Goal: Task Accomplishment & Management: Use online tool/utility

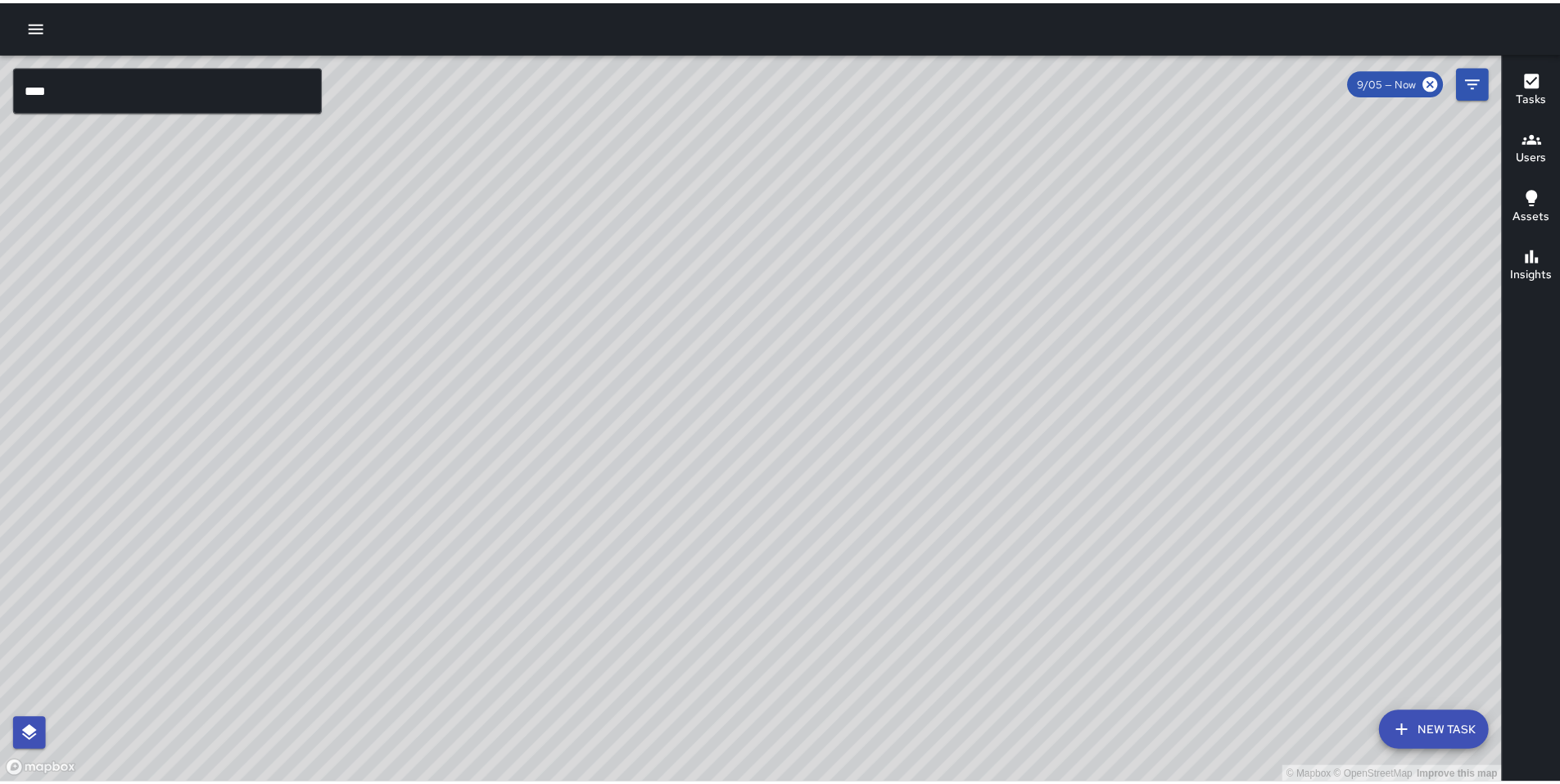
scroll to position [4871, 0]
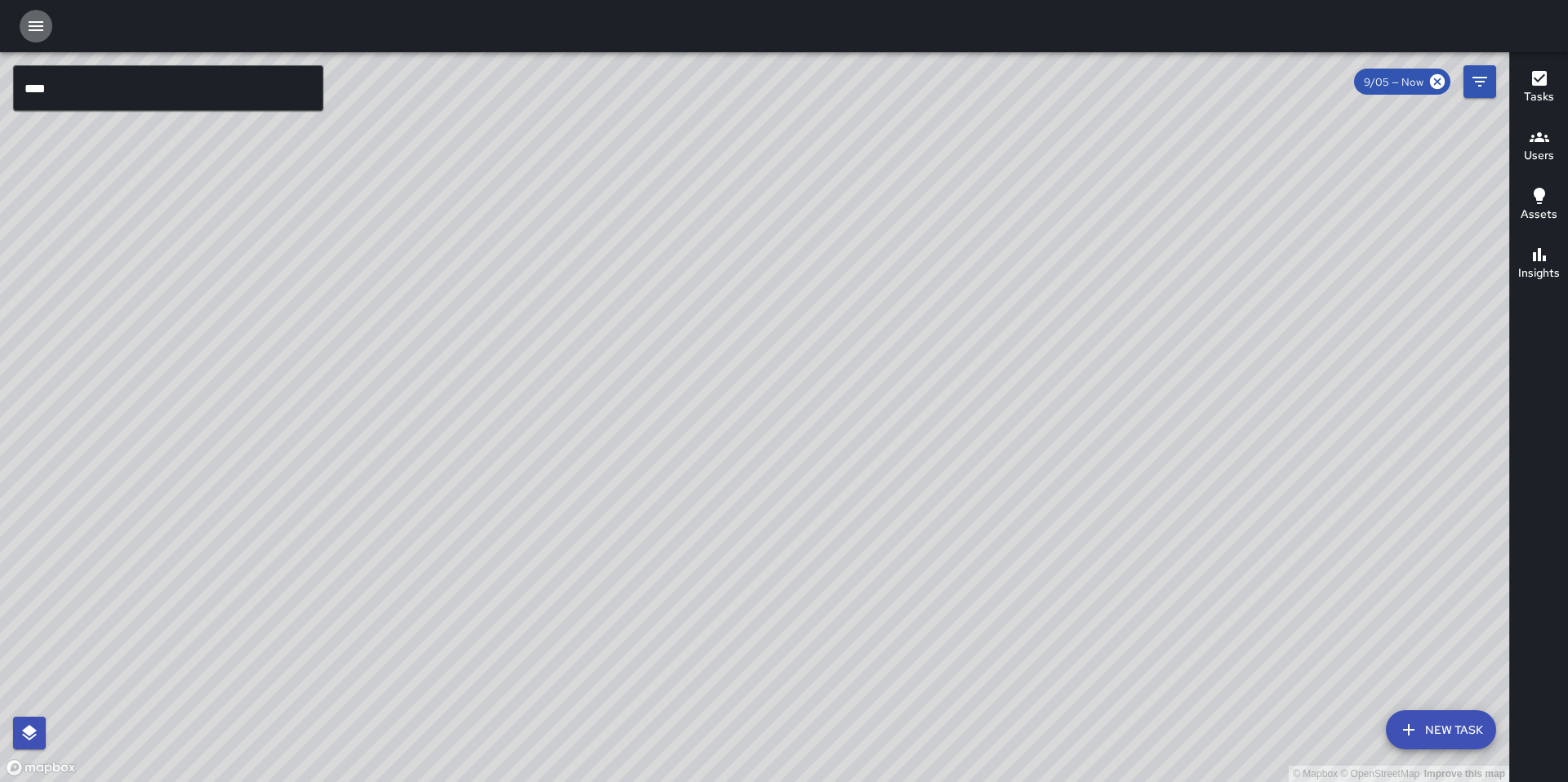
click at [38, 29] on icon "button" at bounding box center [36, 27] width 20 height 20
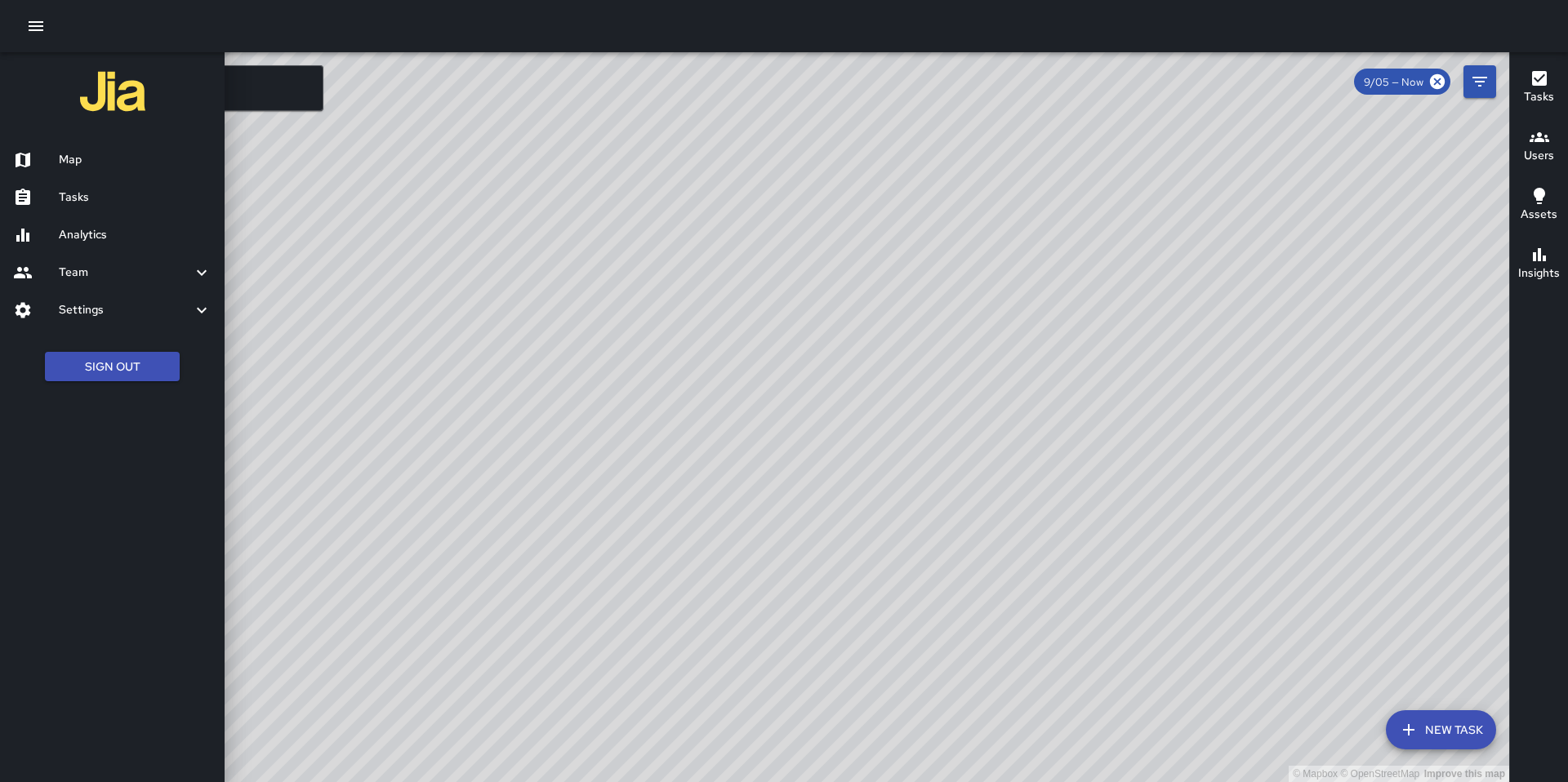
click at [79, 196] on h6 "Tasks" at bounding box center [135, 197] width 153 height 18
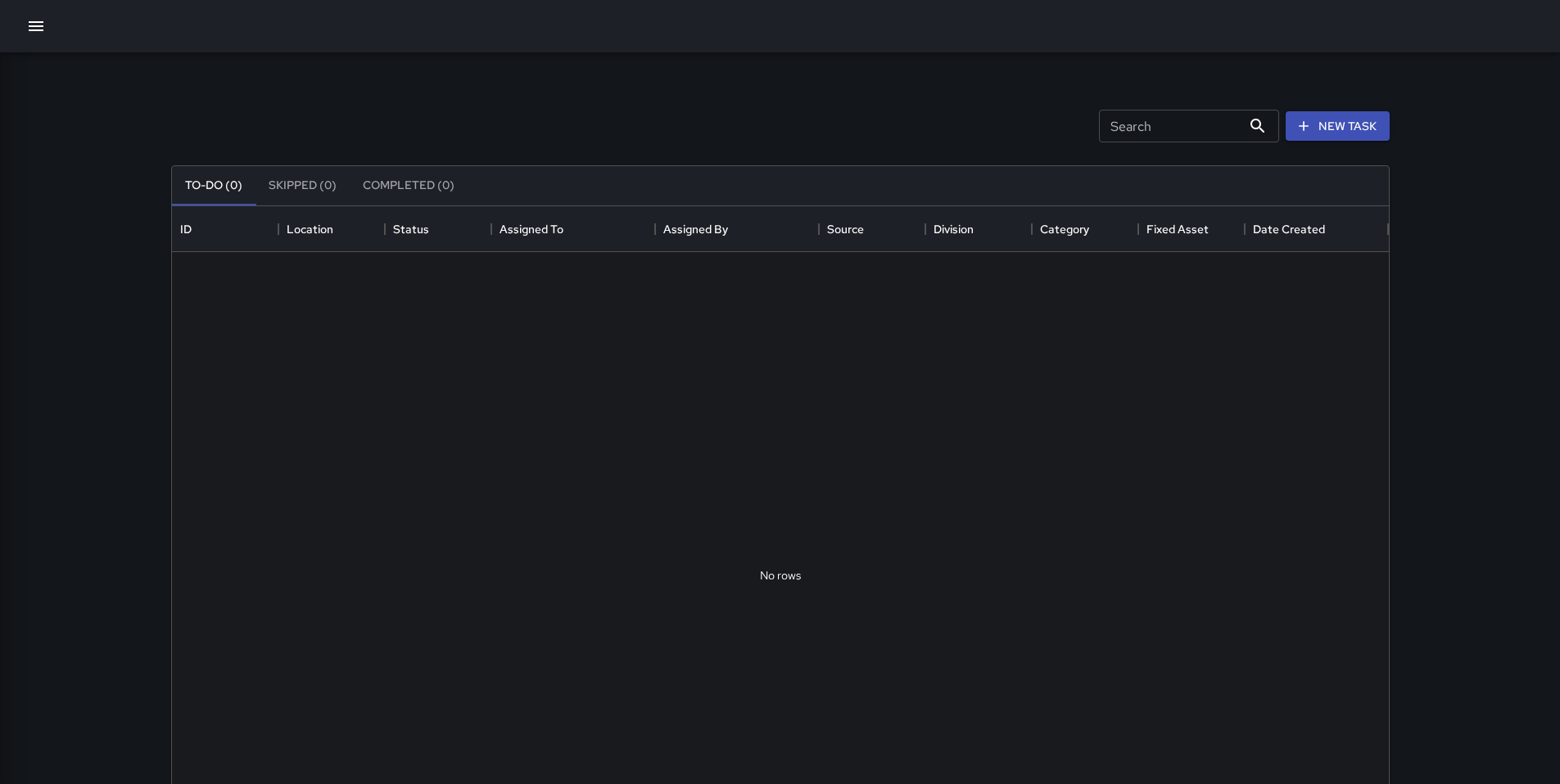
scroll to position [681, 1204]
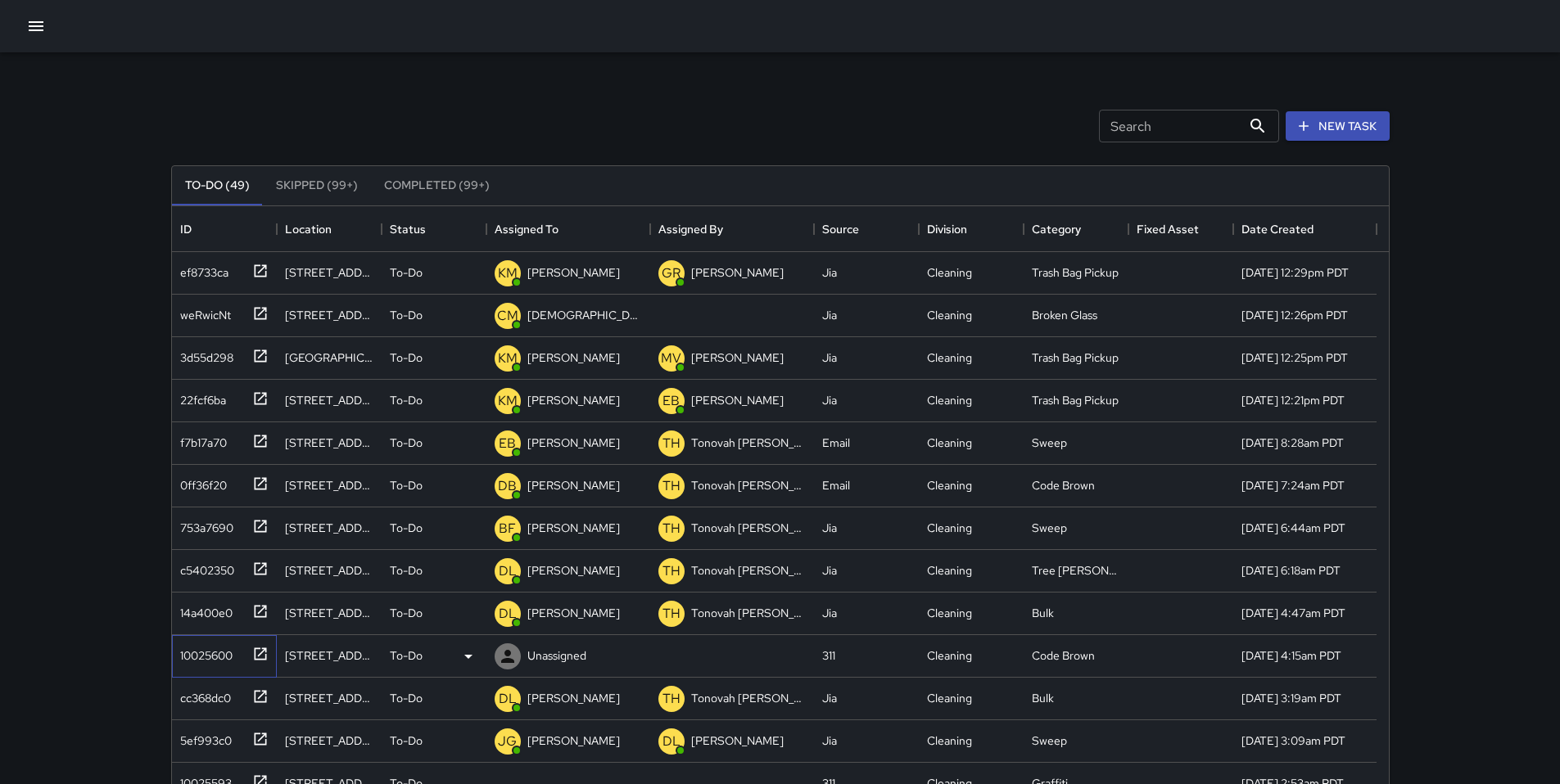
click at [200, 648] on div "10025600" at bounding box center [204, 652] width 59 height 23
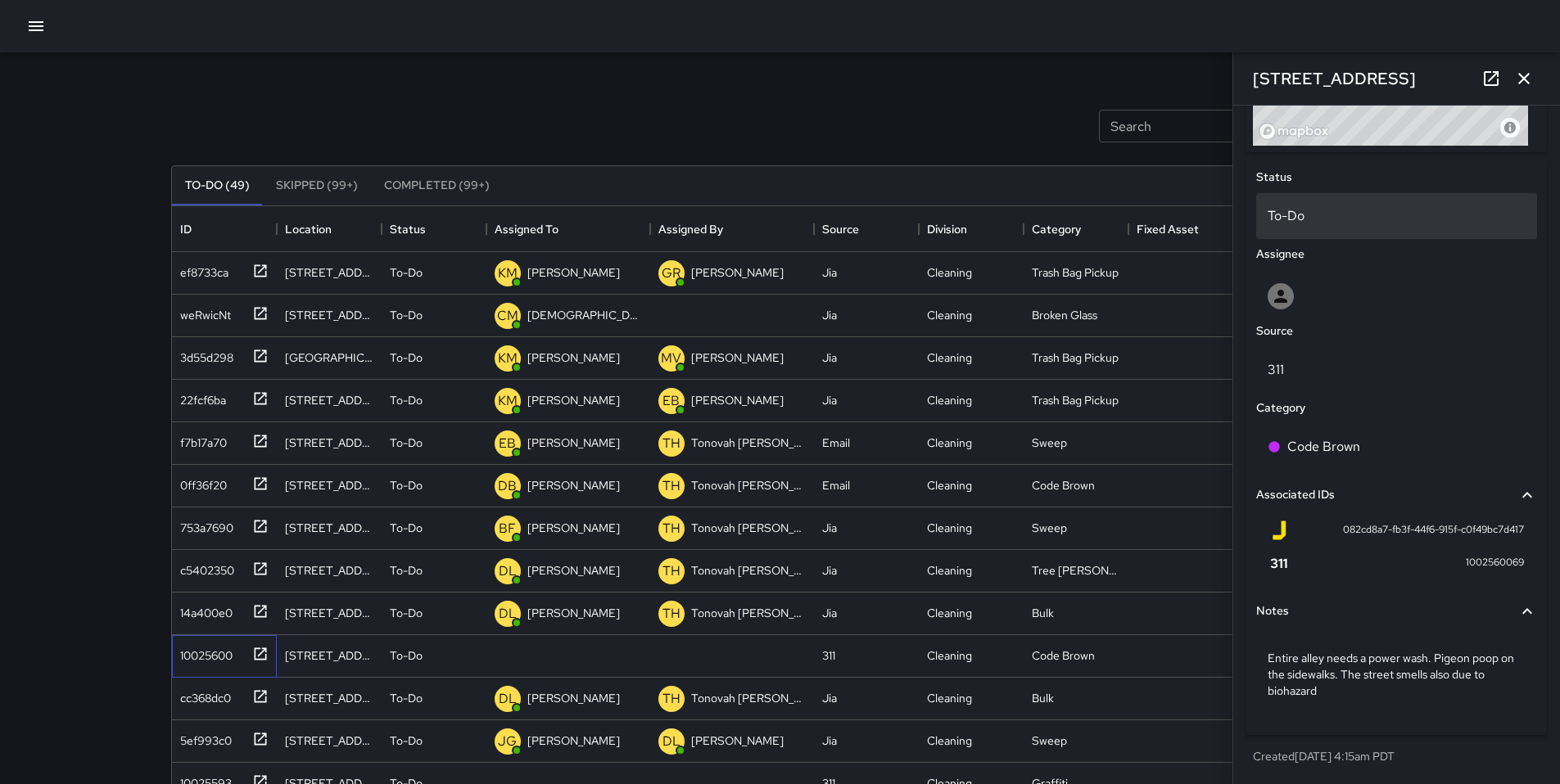
scroll to position [544, 0]
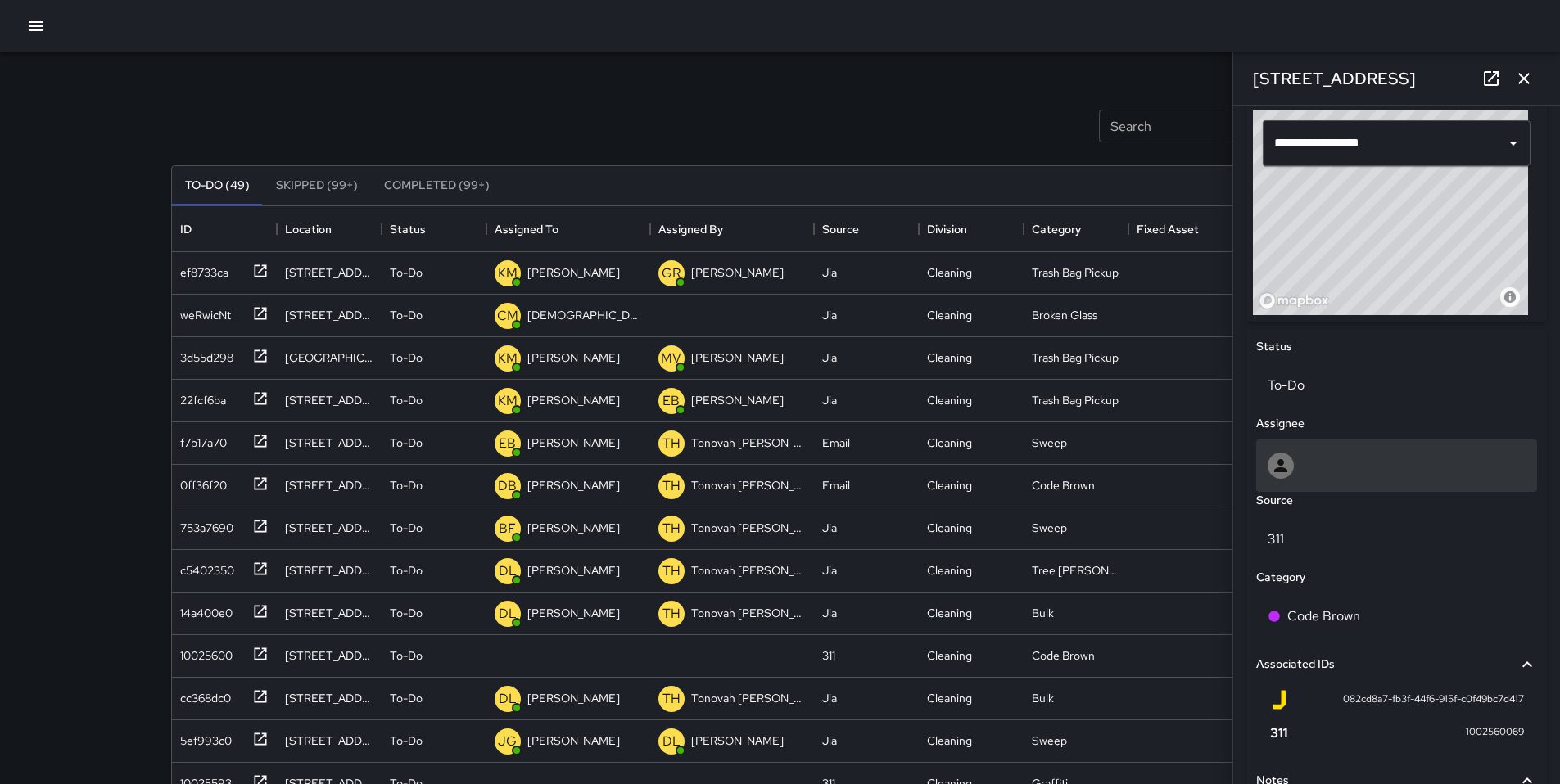
click at [1297, 488] on div at bounding box center [1397, 465] width 281 height 52
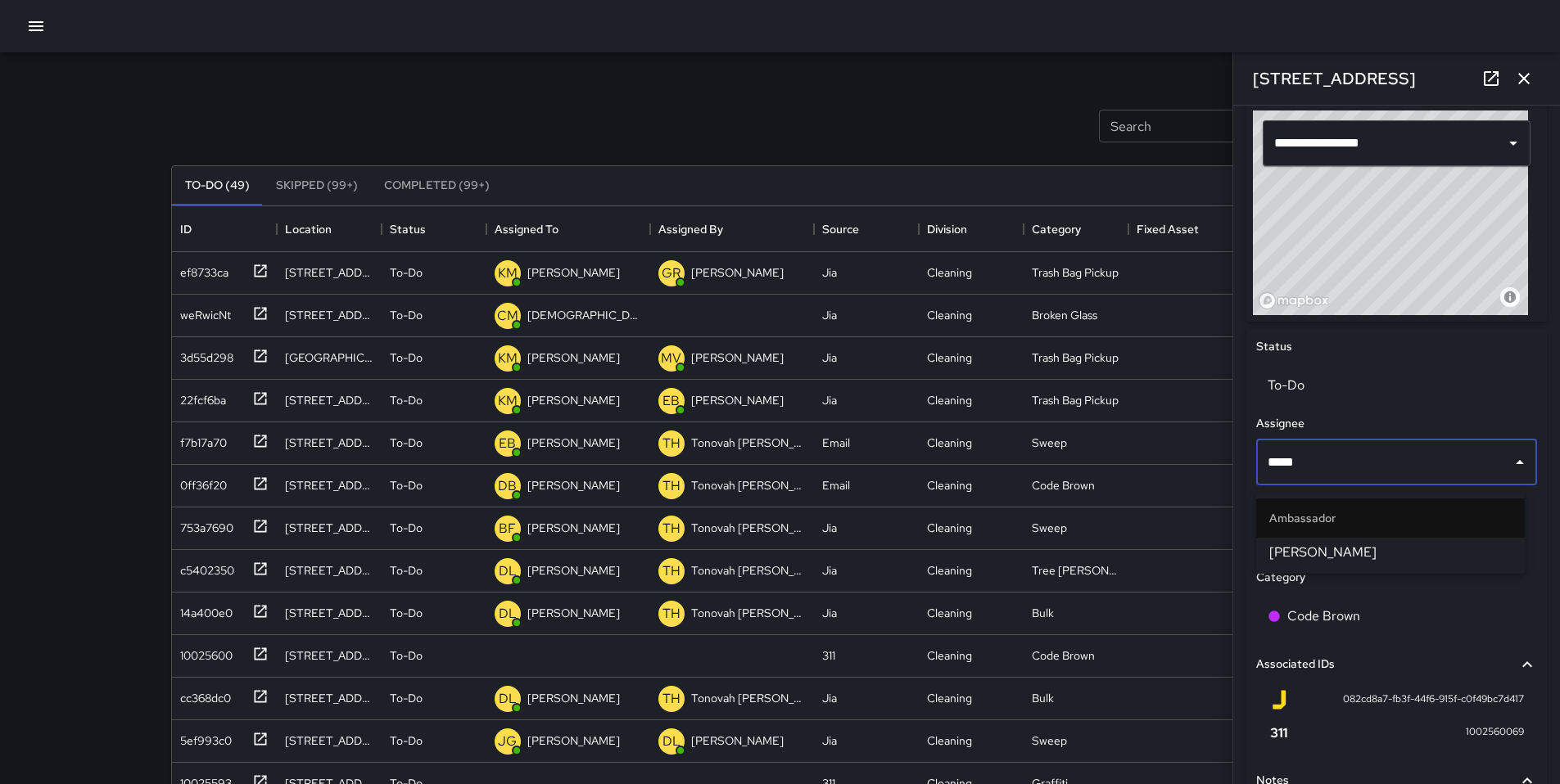
type input "******"
click at [1353, 562] on li "[PERSON_NAME]" at bounding box center [1391, 553] width 269 height 30
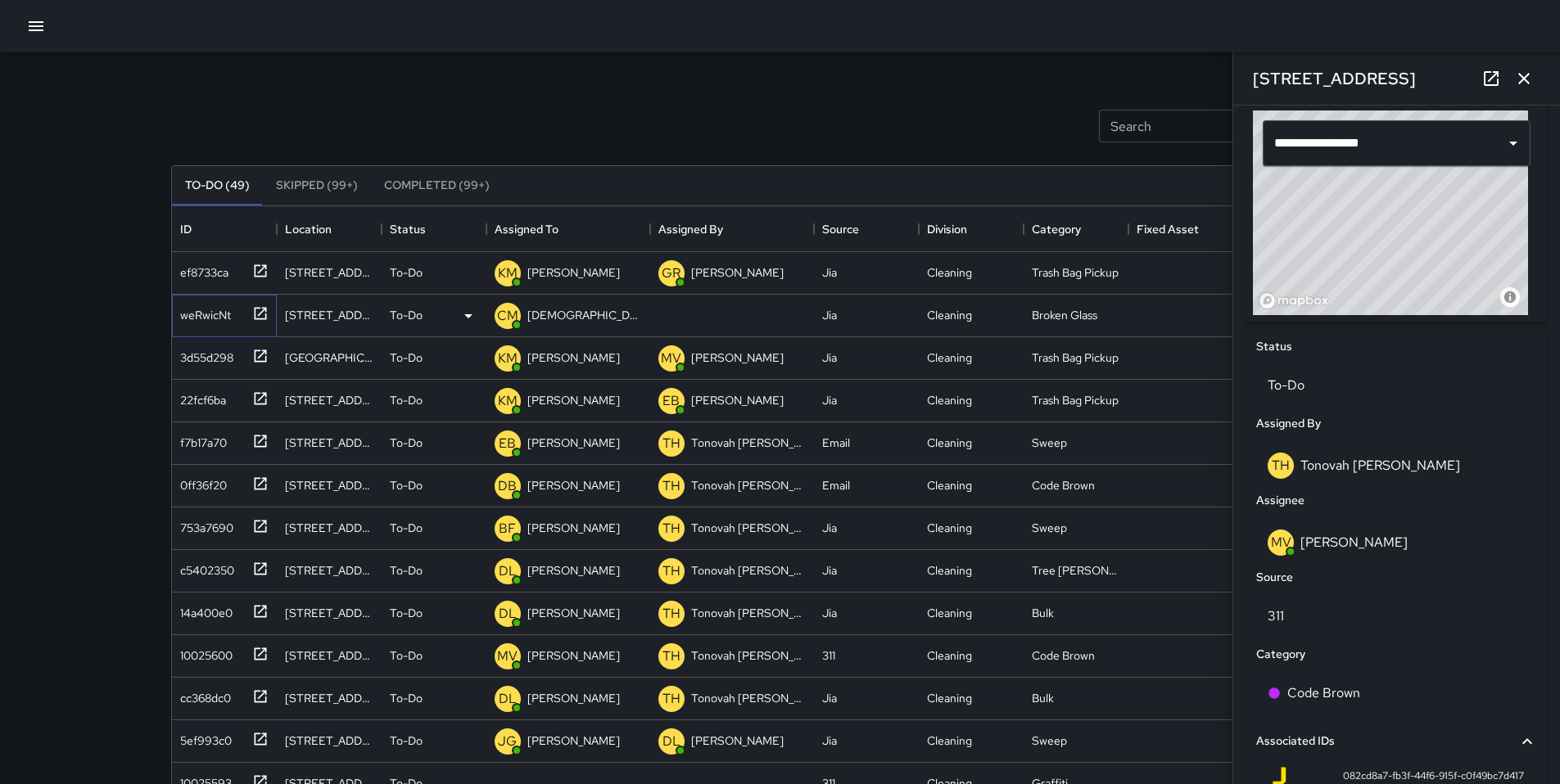
click at [208, 316] on div "weRwicNt" at bounding box center [203, 311] width 57 height 23
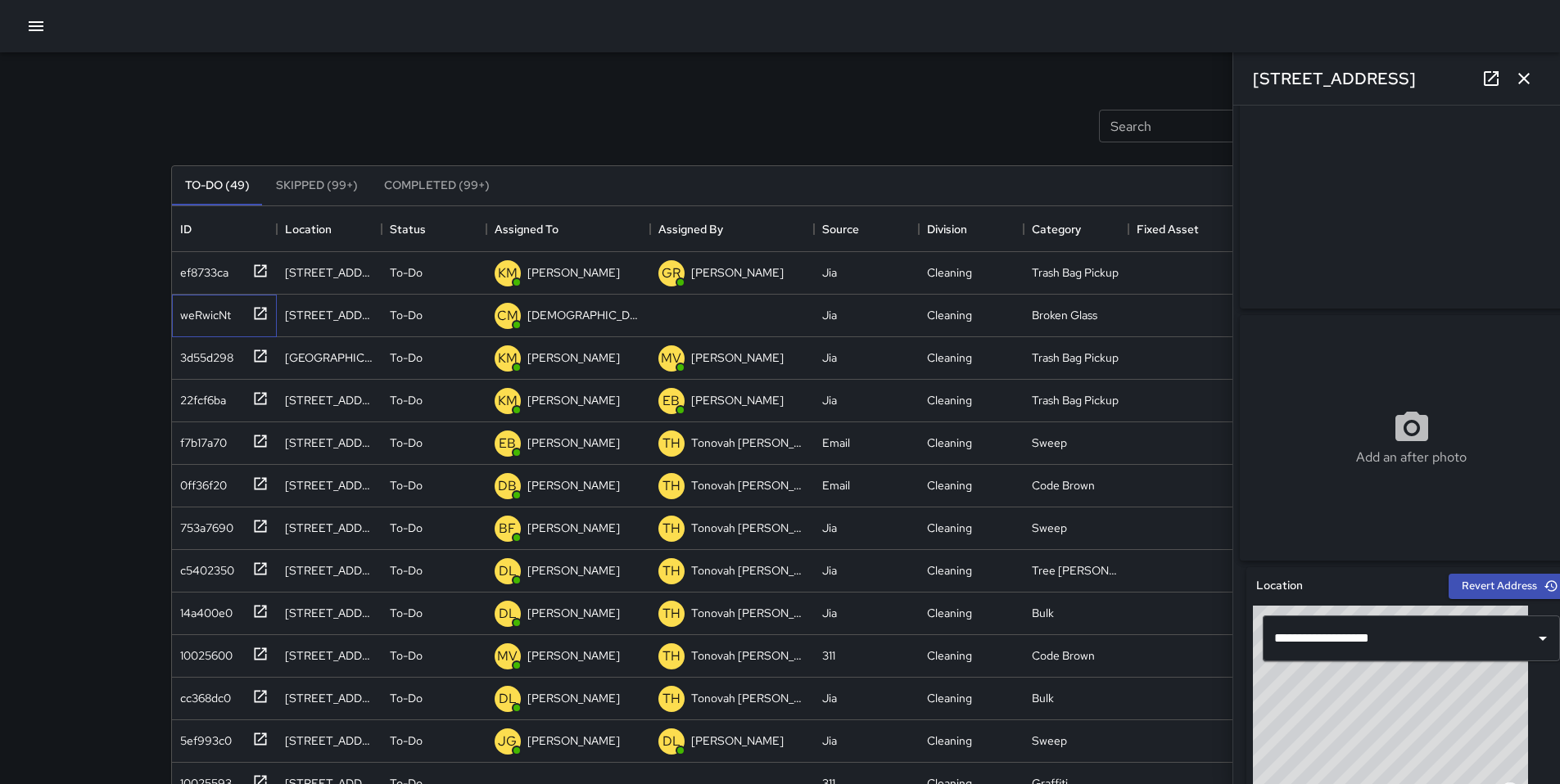
scroll to position [0, 0]
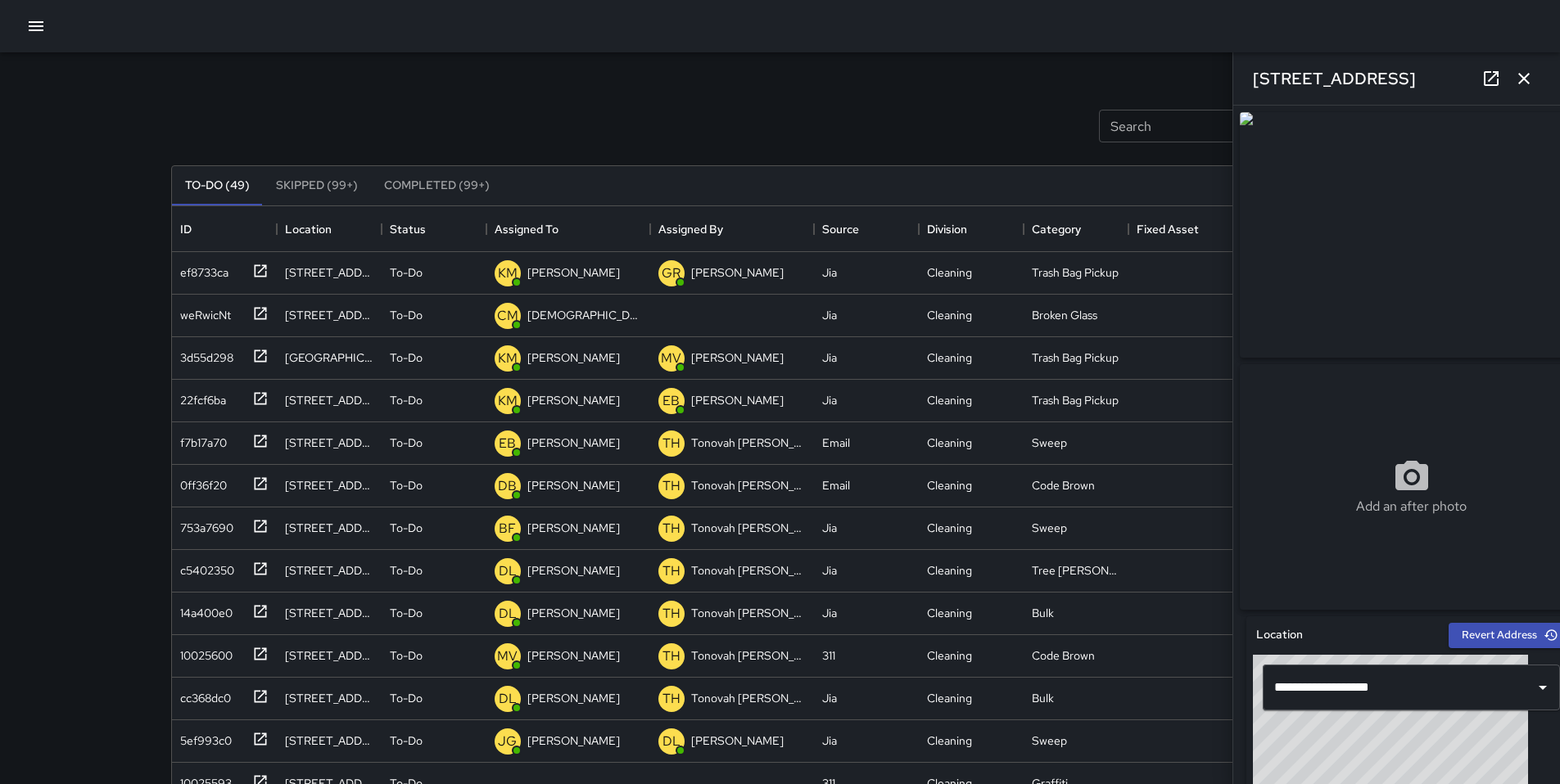
click at [1530, 80] on icon "button" at bounding box center [1524, 79] width 20 height 20
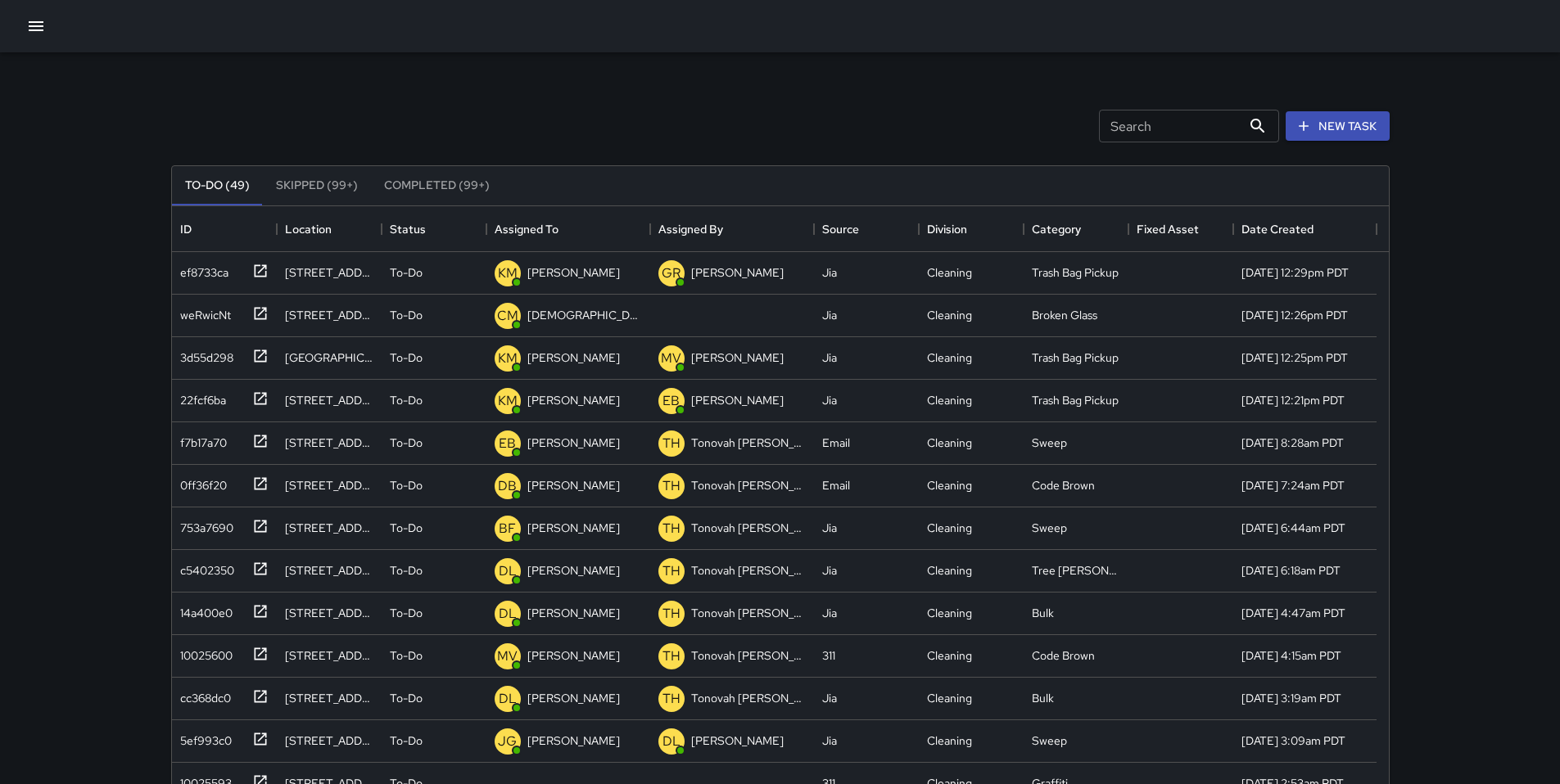
scroll to position [559, 0]
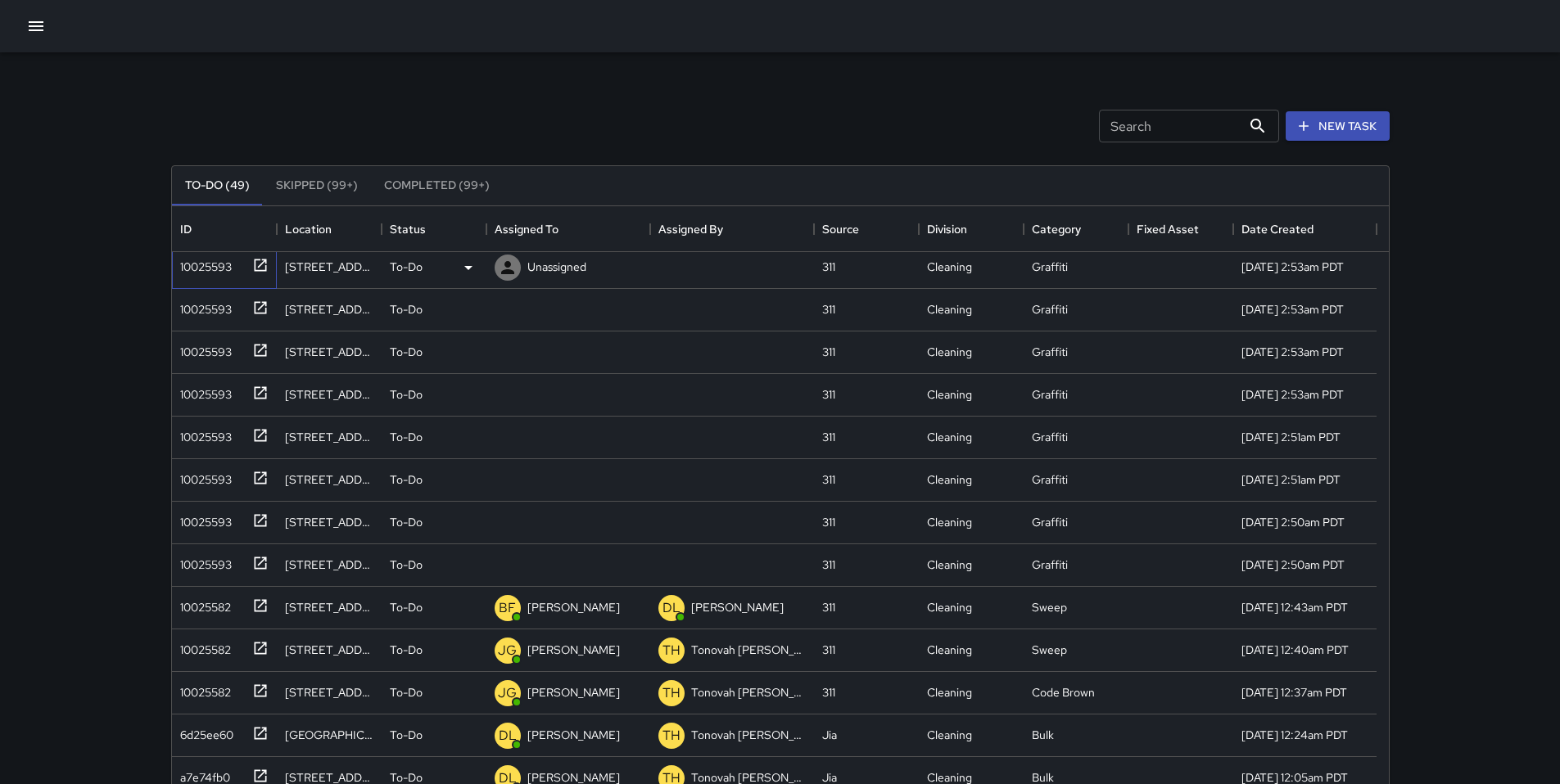
click at [199, 271] on div "10025593" at bounding box center [203, 263] width 58 height 23
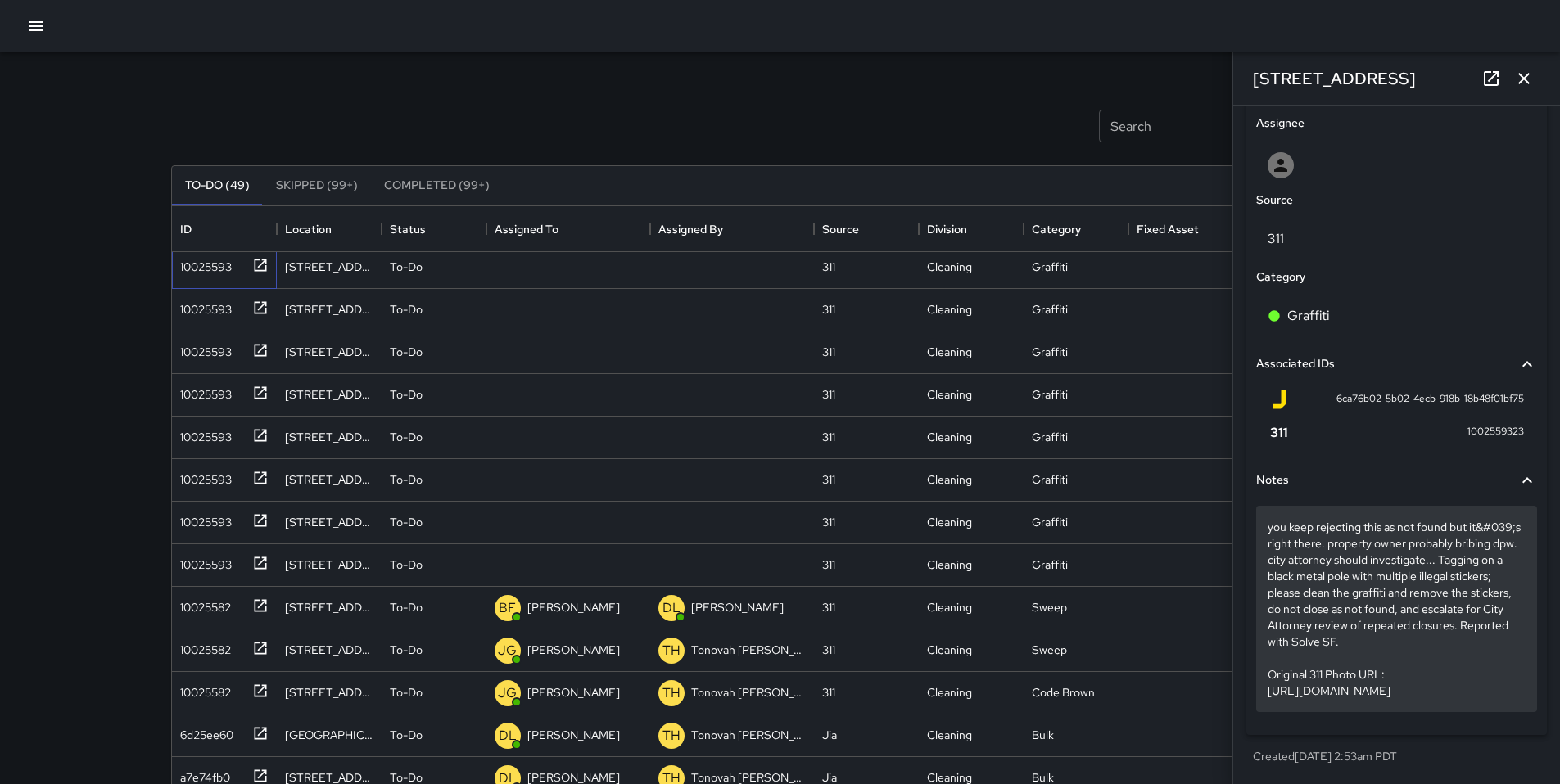
scroll to position [884, 0]
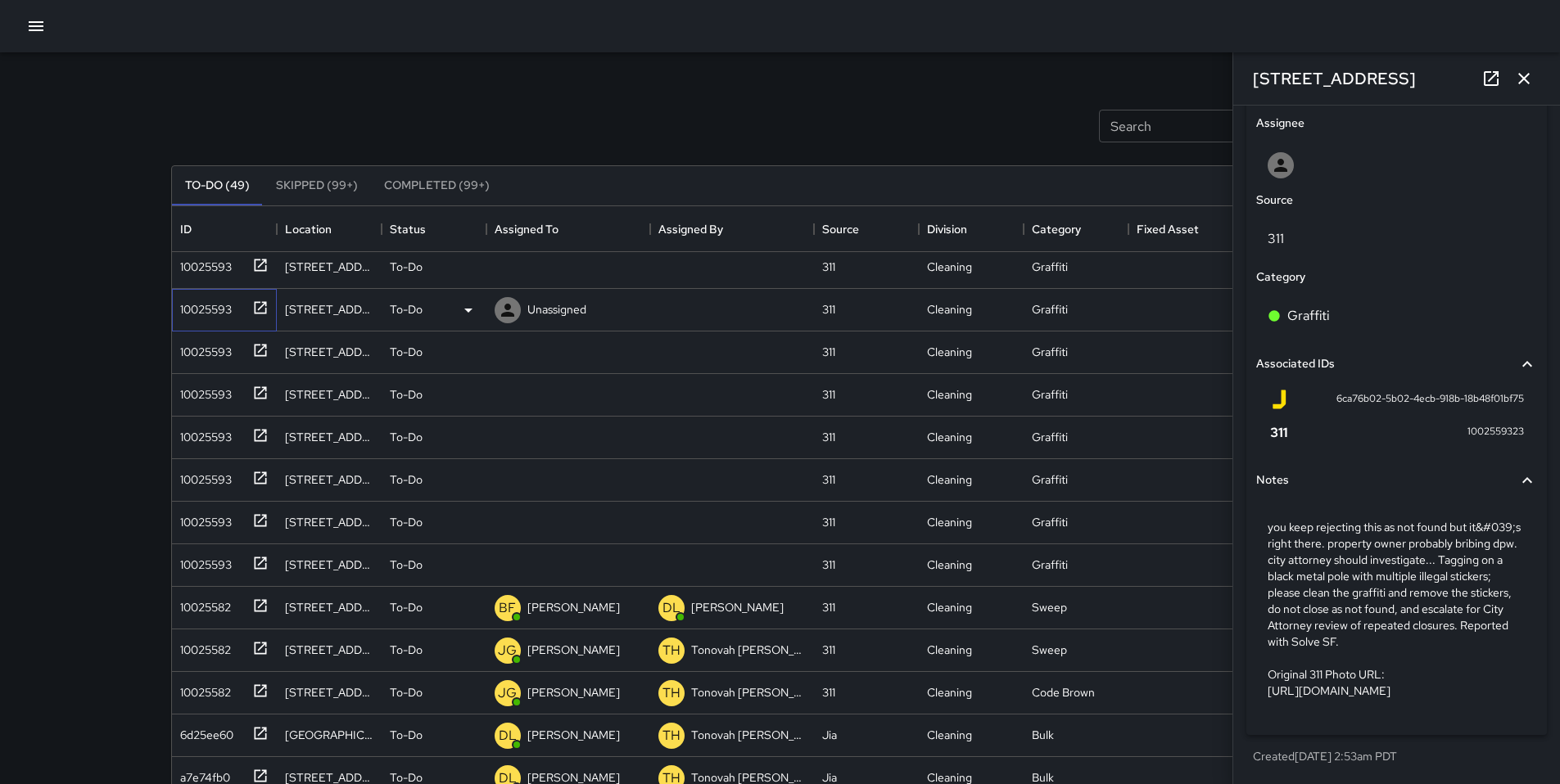
click at [204, 309] on div "10025593" at bounding box center [203, 305] width 58 height 23
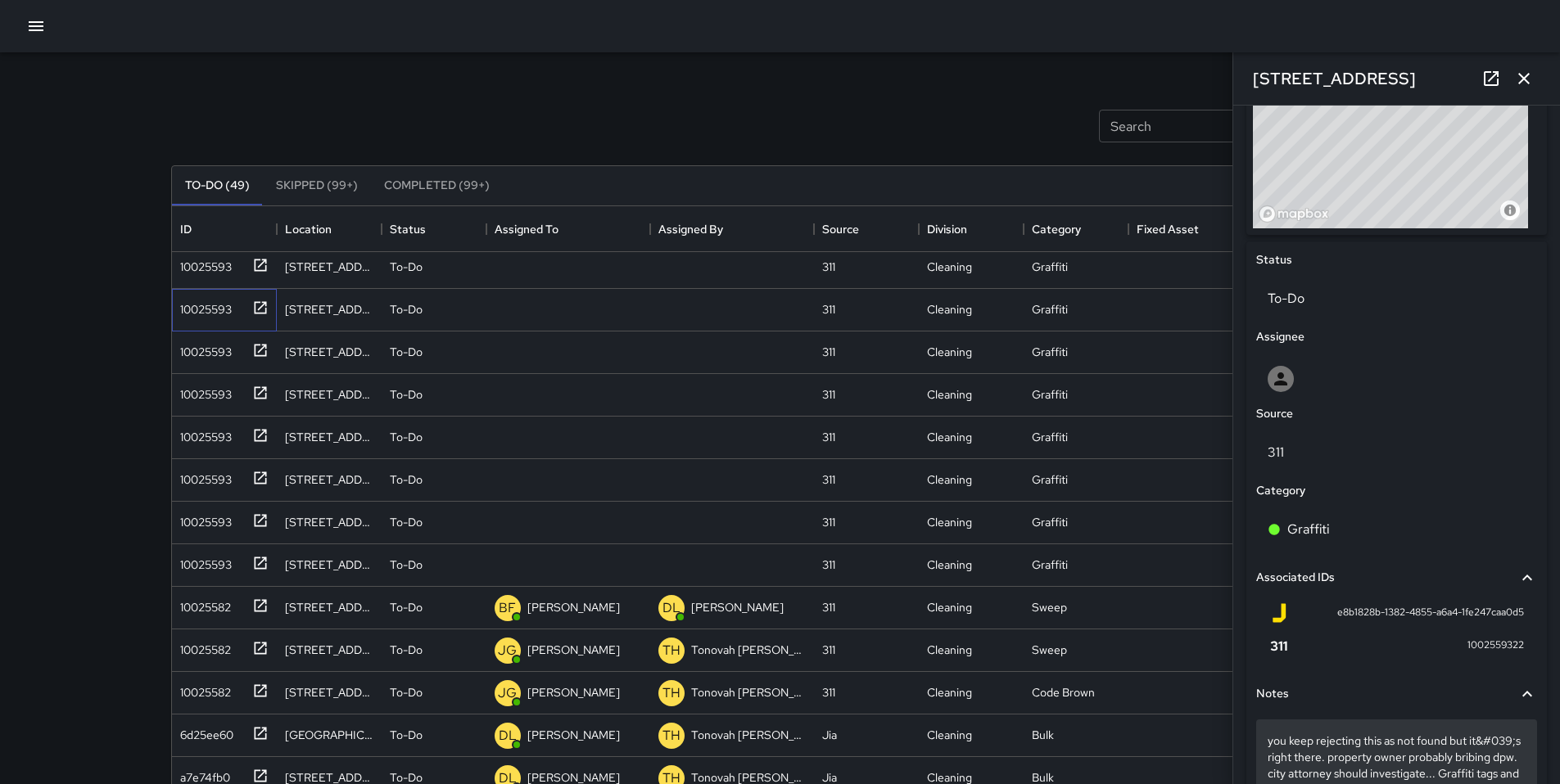
scroll to position [851, 0]
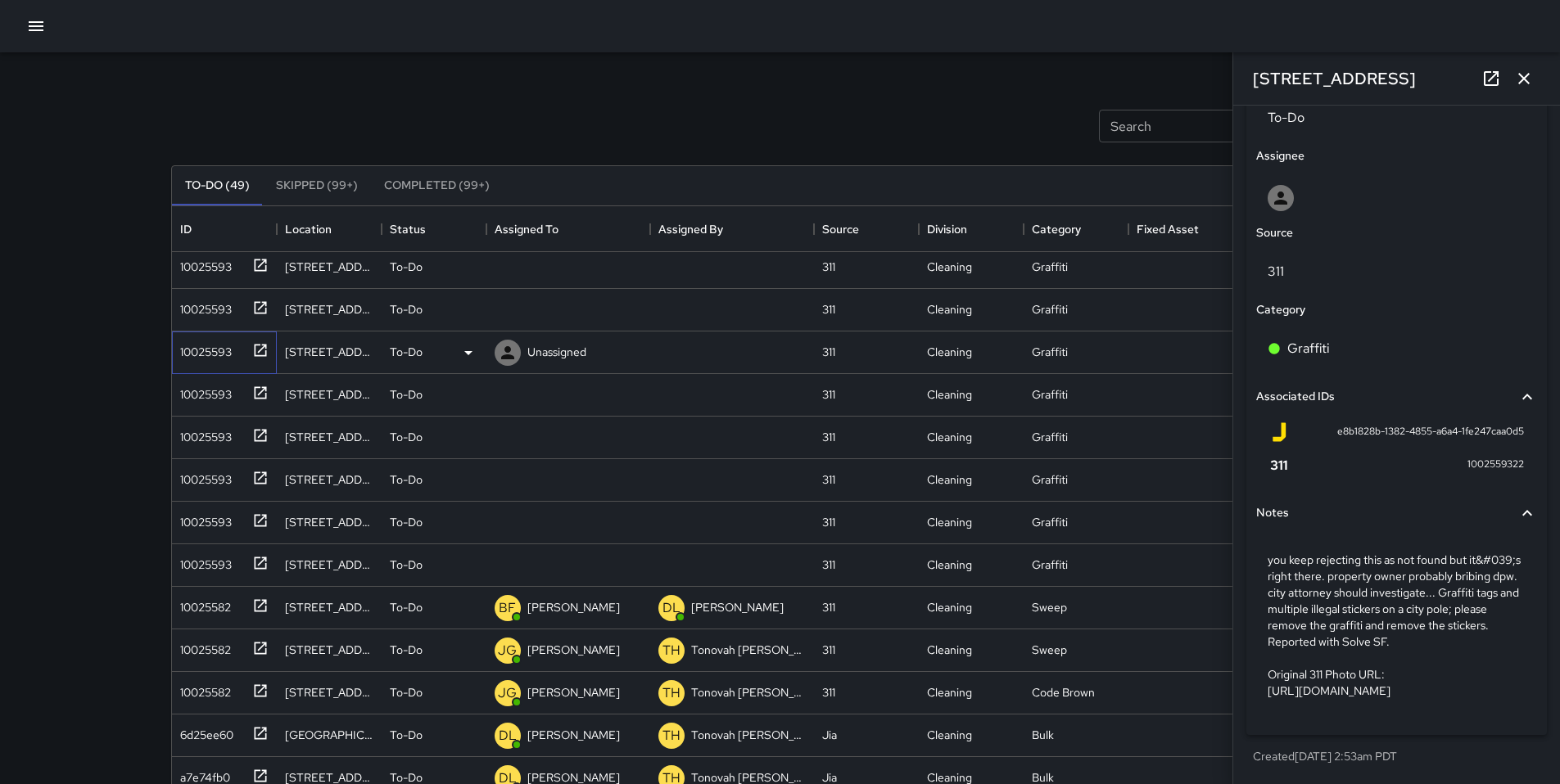
click at [202, 342] on div "10025593" at bounding box center [203, 349] width 58 height 23
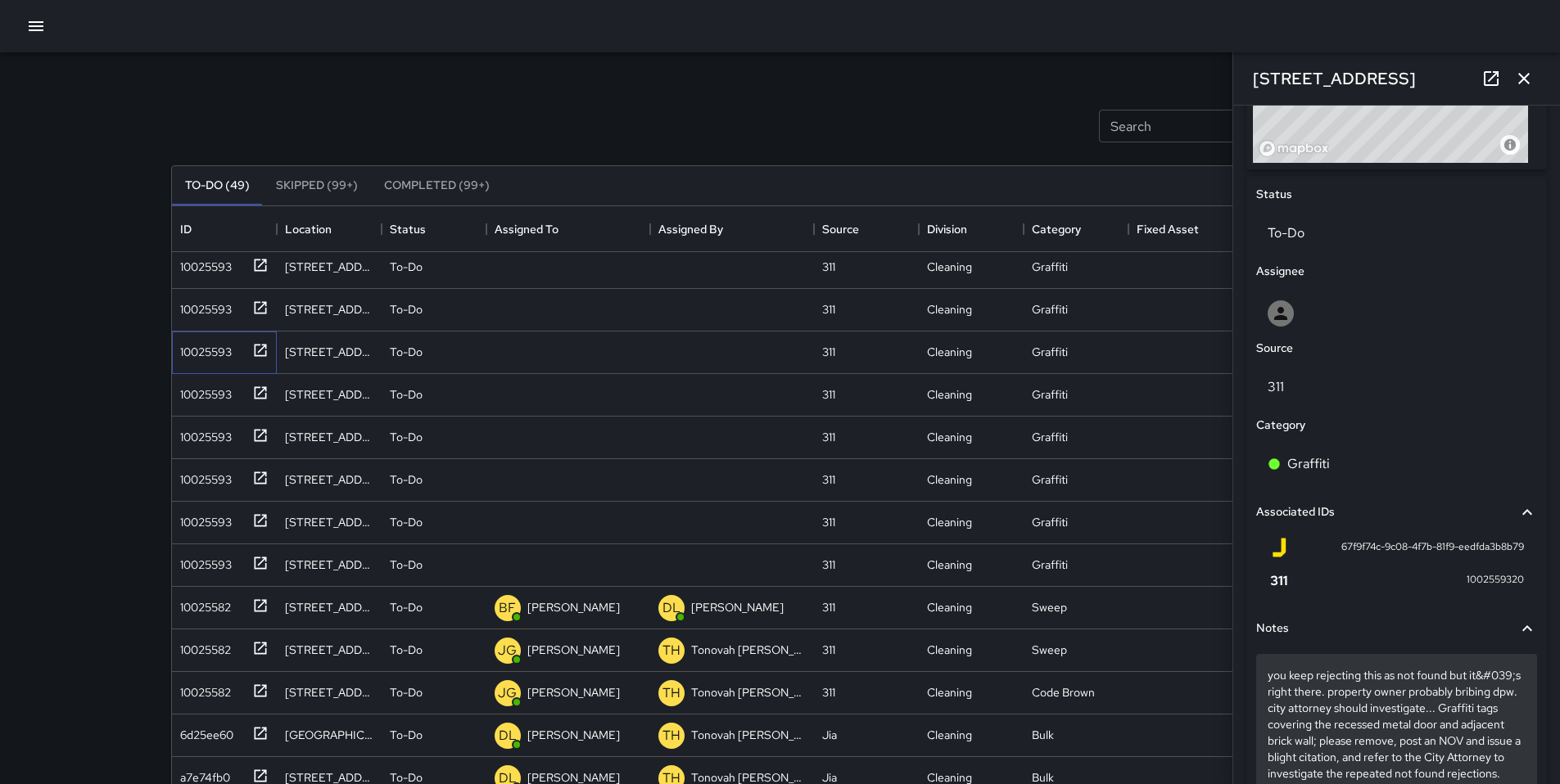
scroll to position [884, 0]
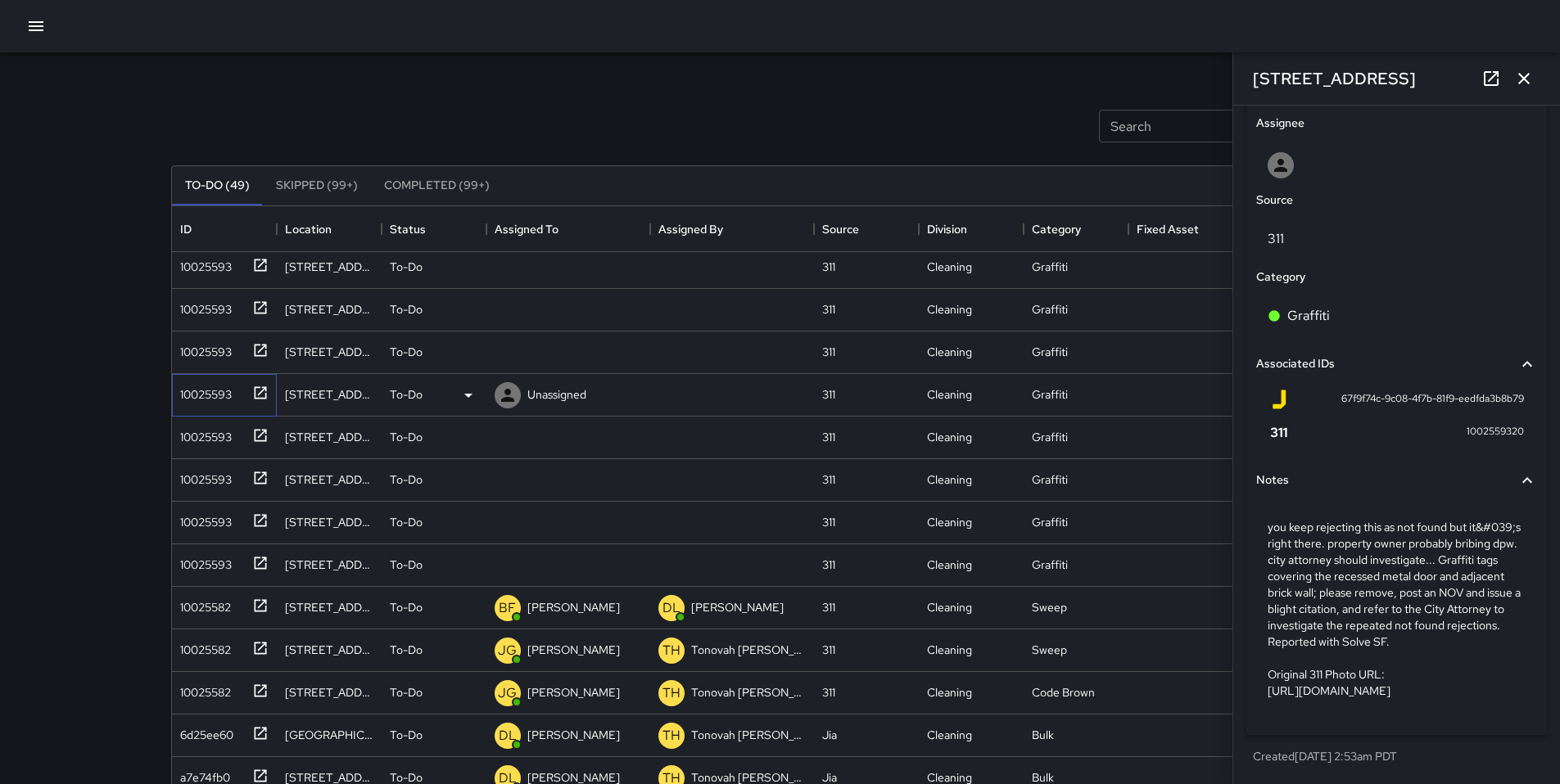
click at [210, 393] on div "10025593" at bounding box center [203, 391] width 58 height 23
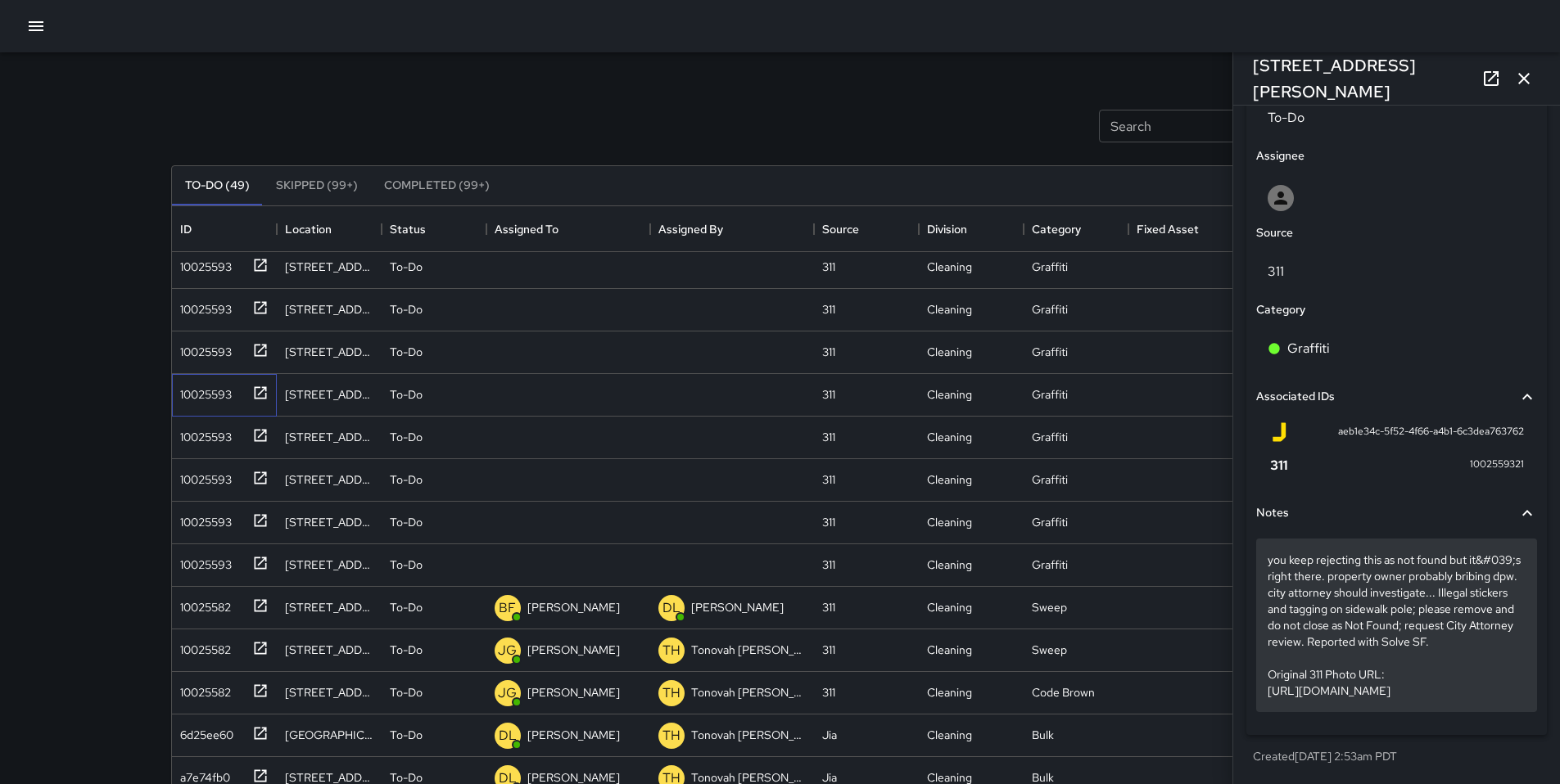
scroll to position [868, 0]
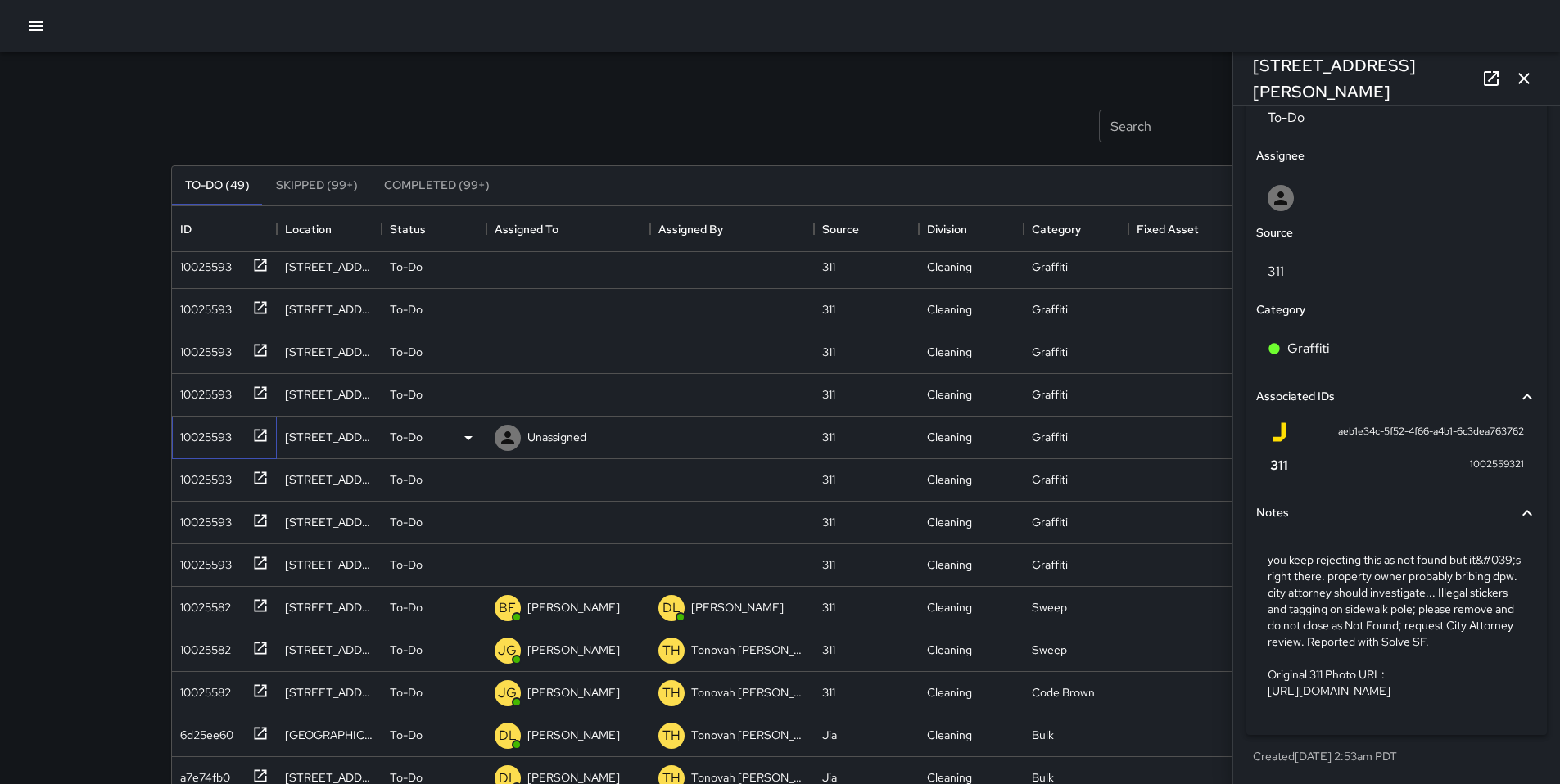
click at [204, 439] on div "10025593" at bounding box center [203, 433] width 58 height 23
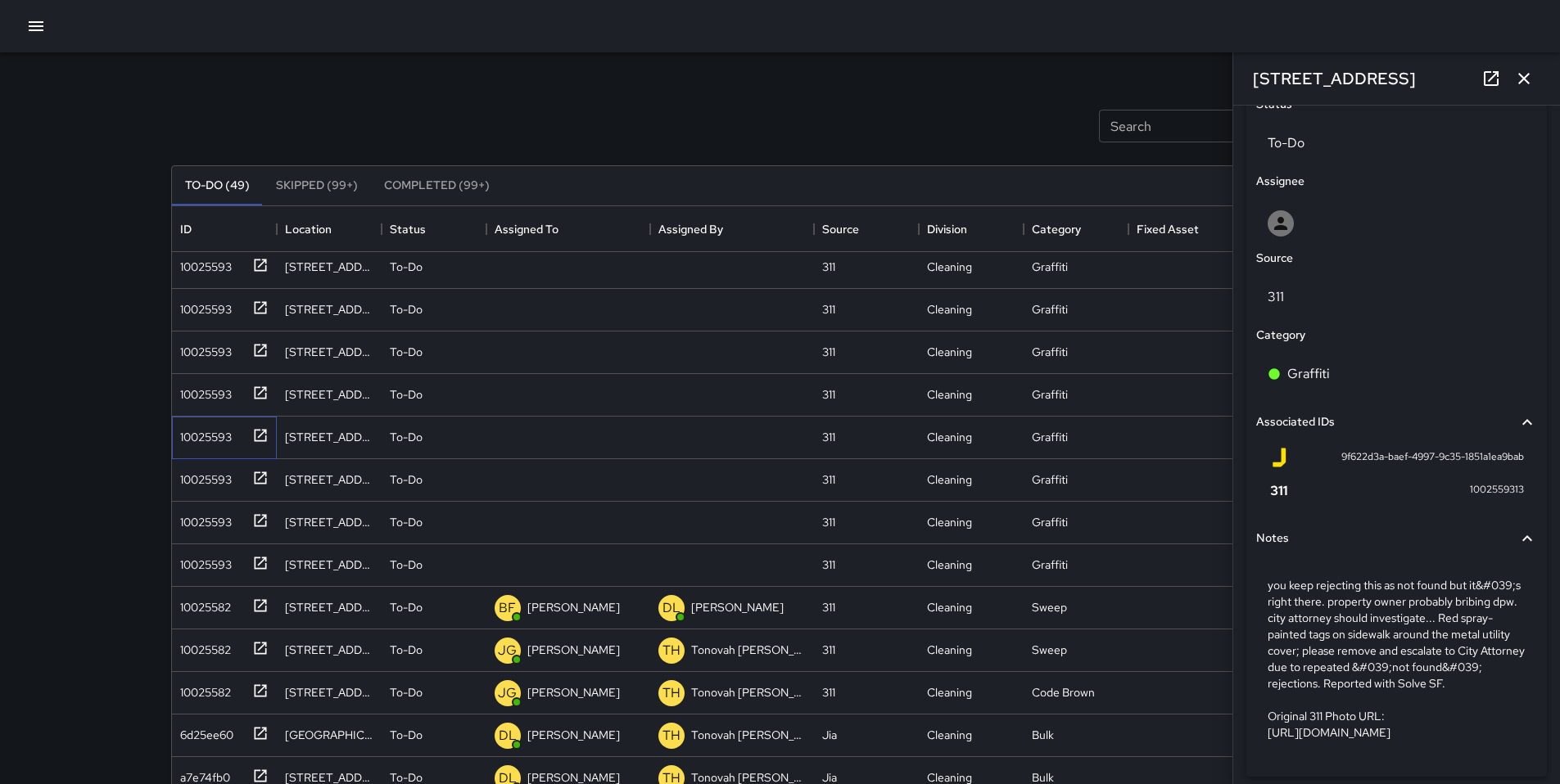
scroll to position [884, 0]
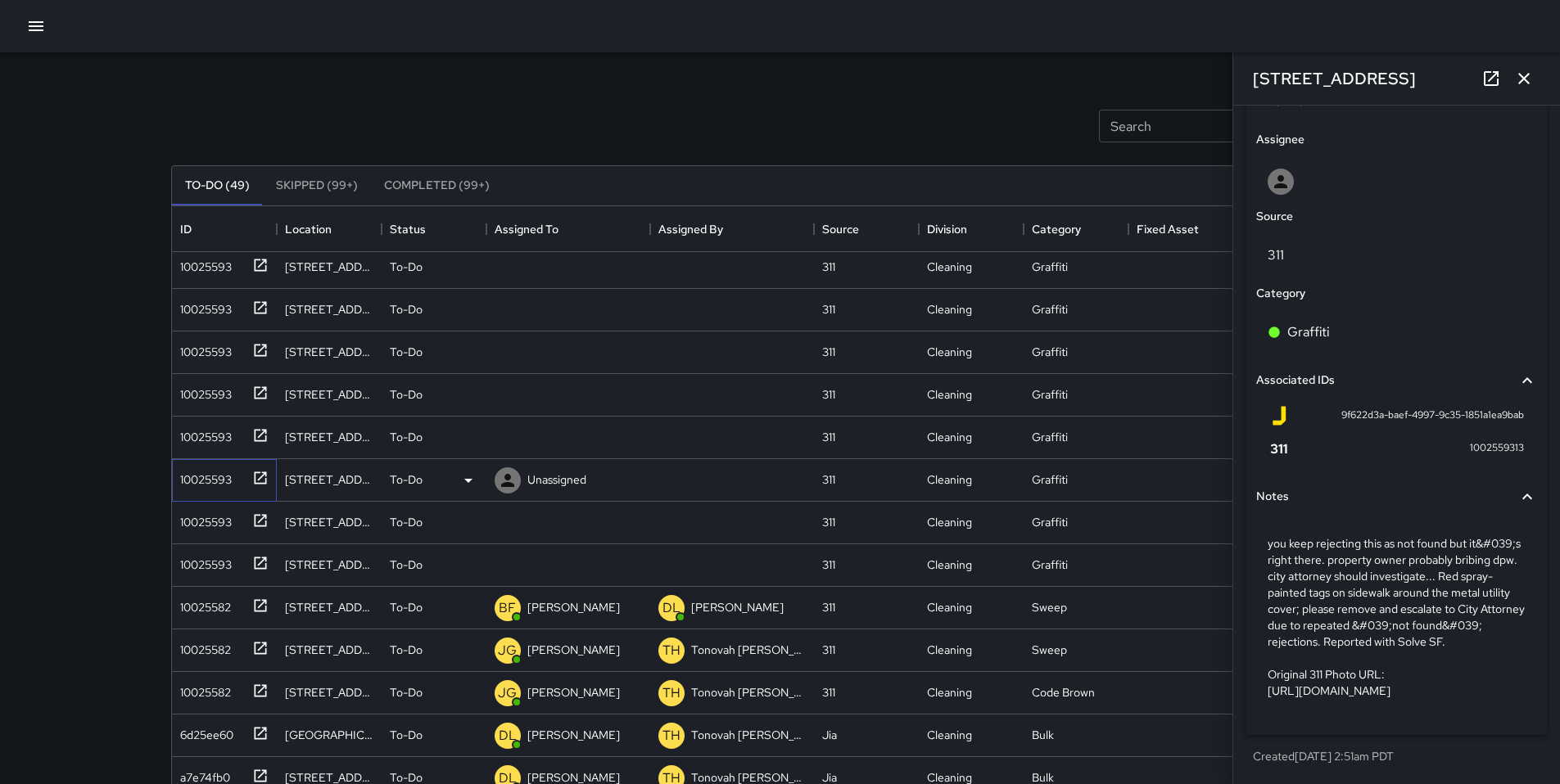
click at [184, 482] on div "10025593" at bounding box center [203, 476] width 58 height 23
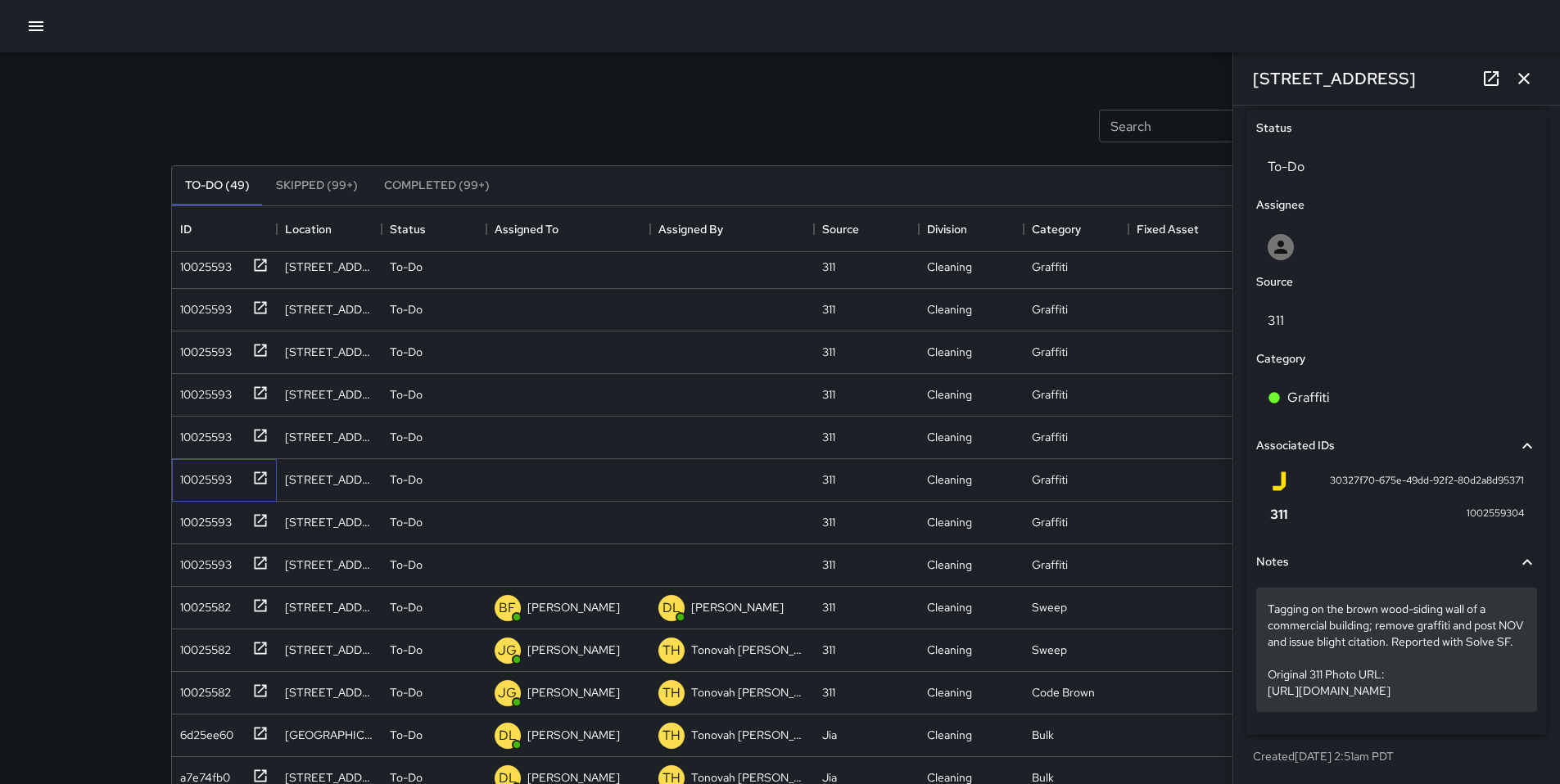
scroll to position [819, 0]
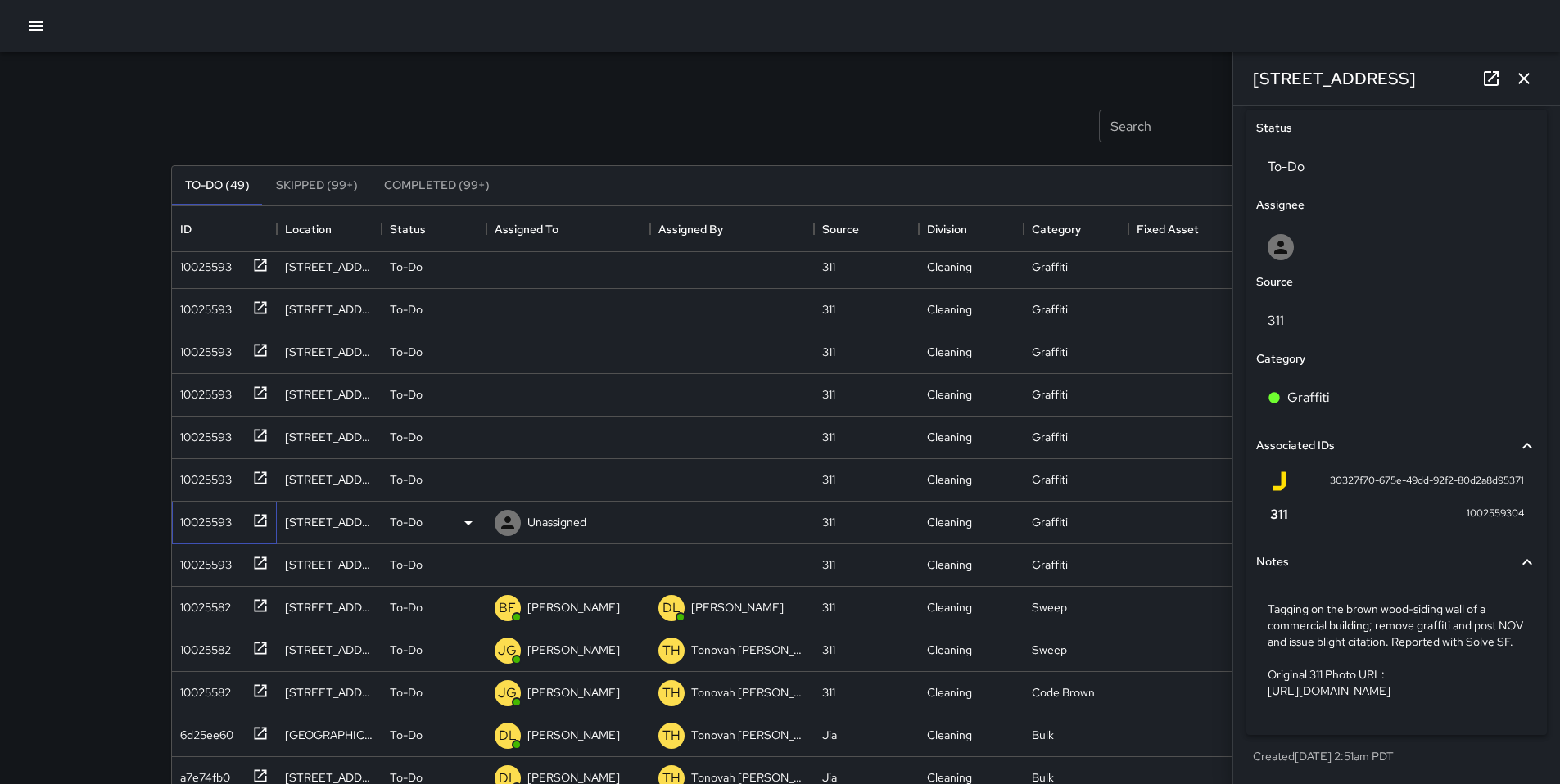
click at [203, 524] on div "10025593" at bounding box center [203, 518] width 58 height 23
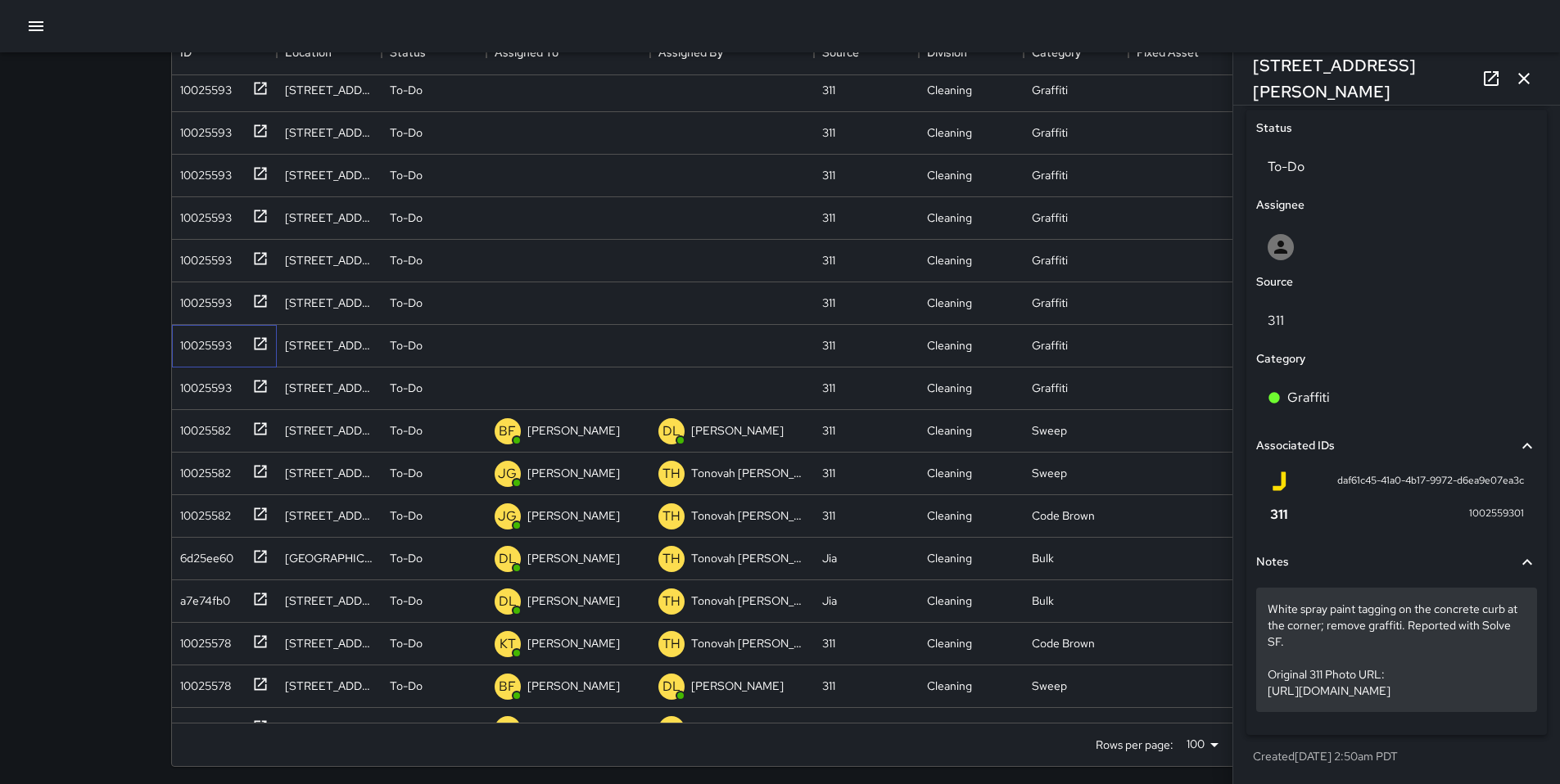
scroll to position [183, 0]
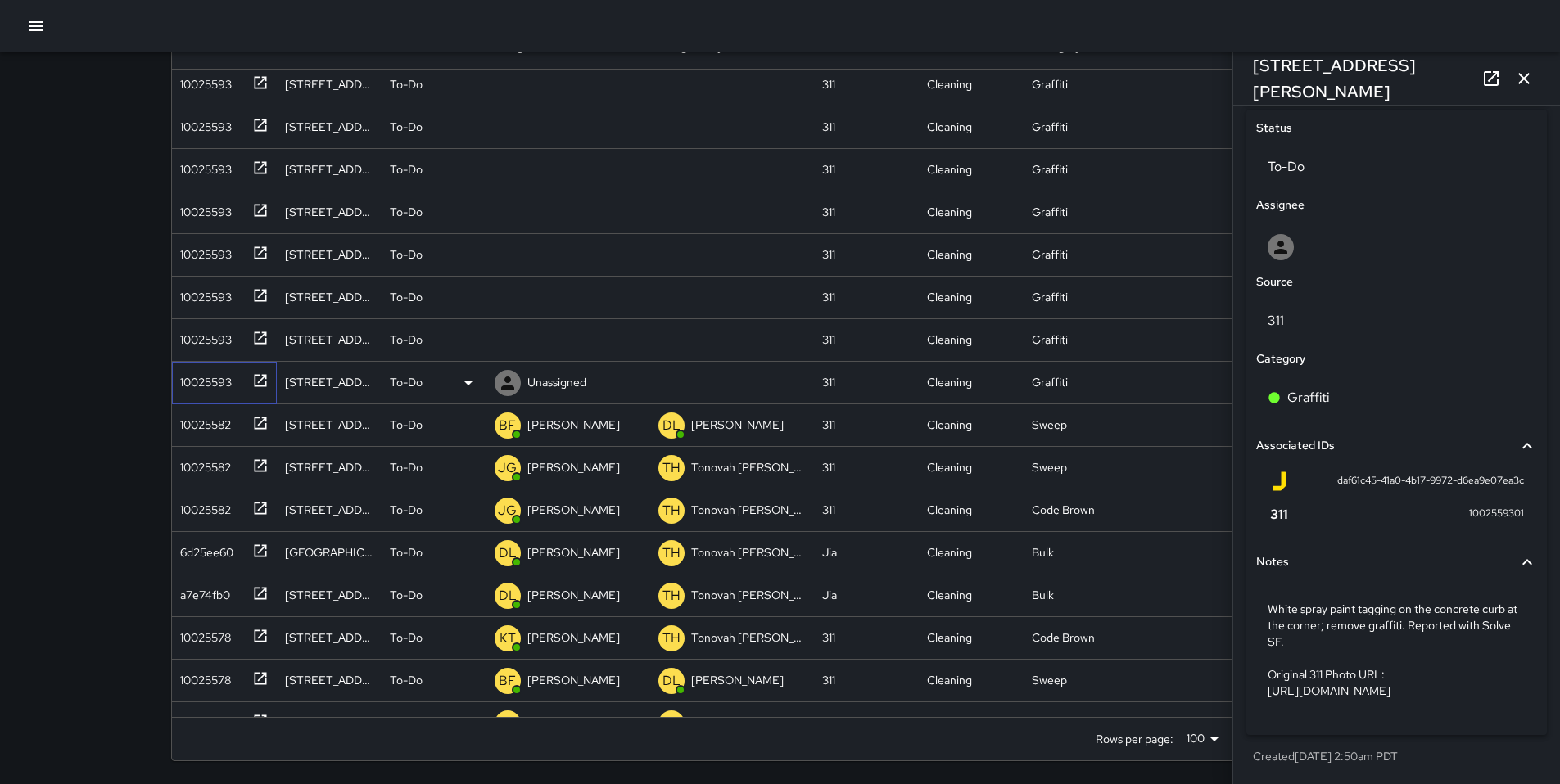
click at [203, 376] on div "10025593" at bounding box center [203, 378] width 58 height 23
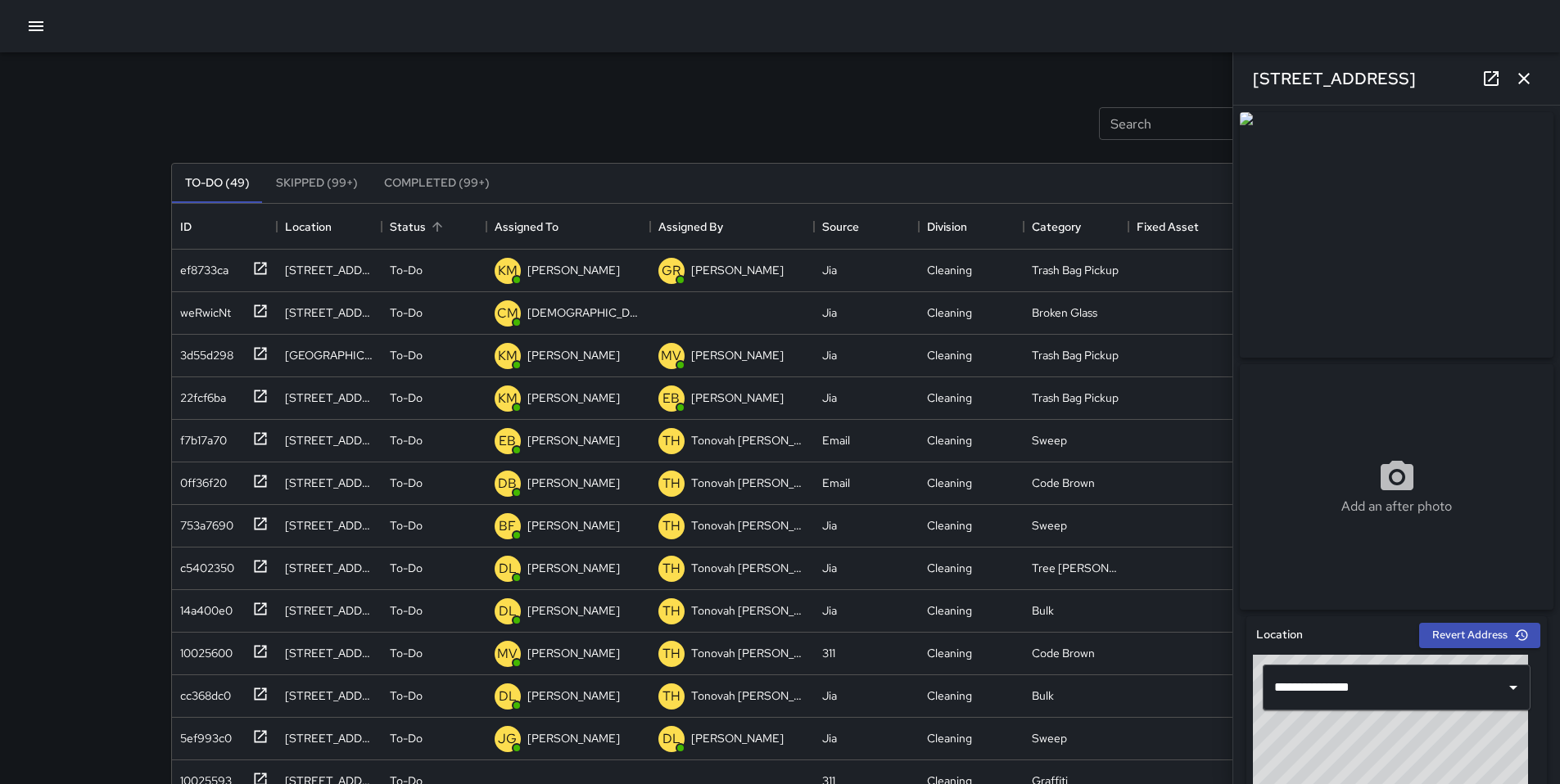
scroll to position [0, 0]
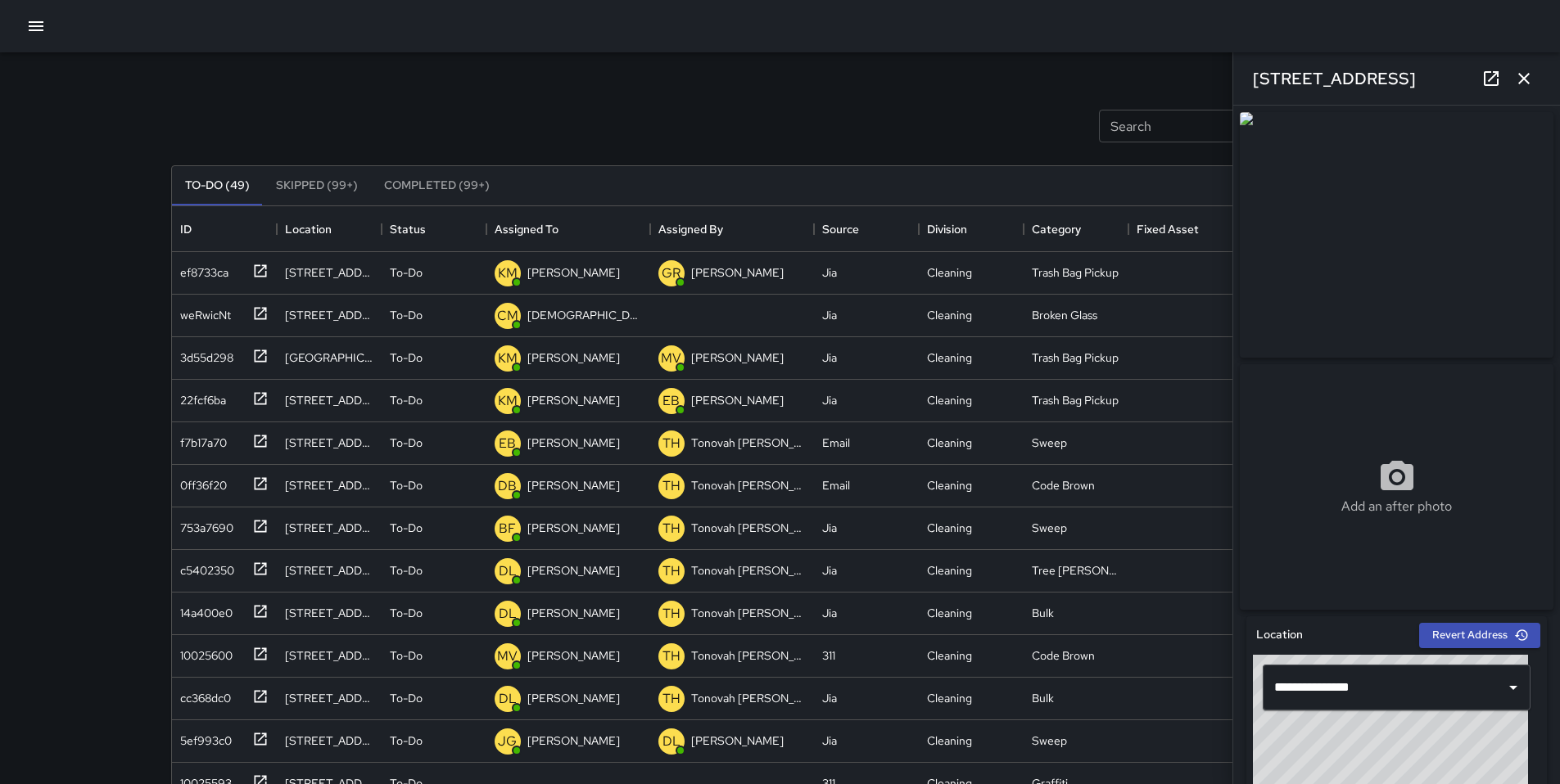
click at [1524, 76] on icon "button" at bounding box center [1524, 79] width 20 height 20
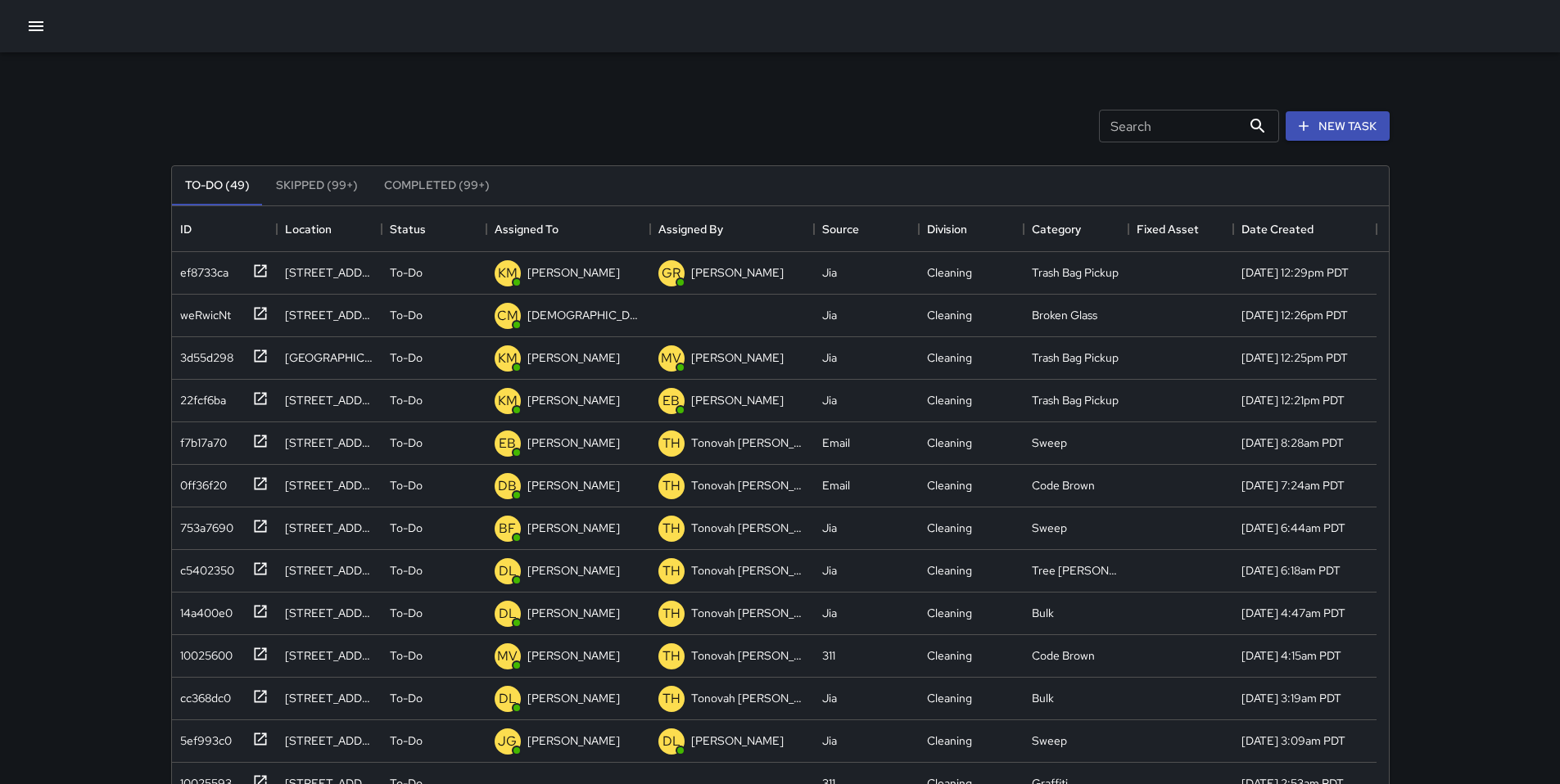
click at [1190, 118] on input "Search" at bounding box center [1170, 125] width 142 height 33
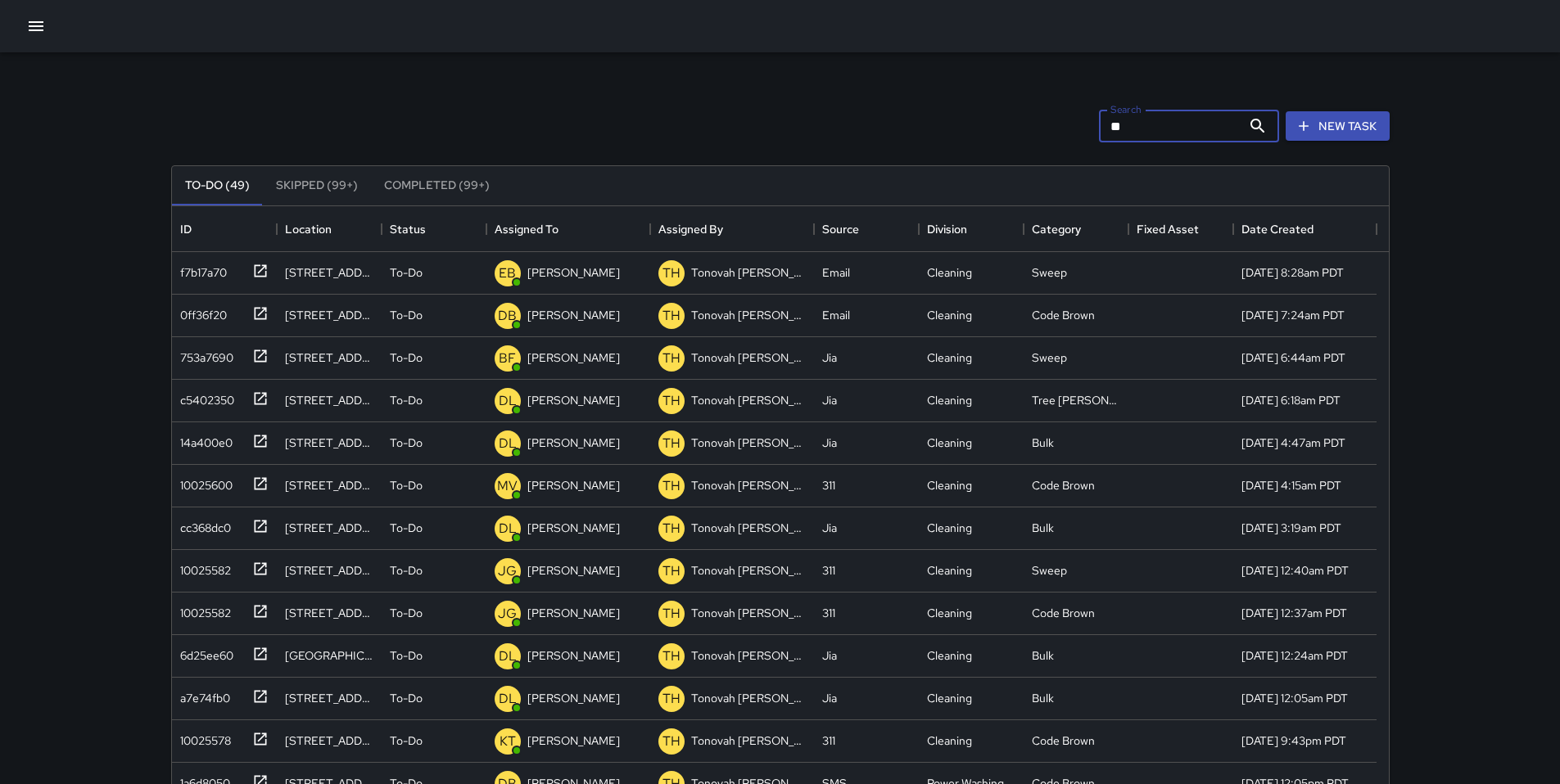
type input "*"
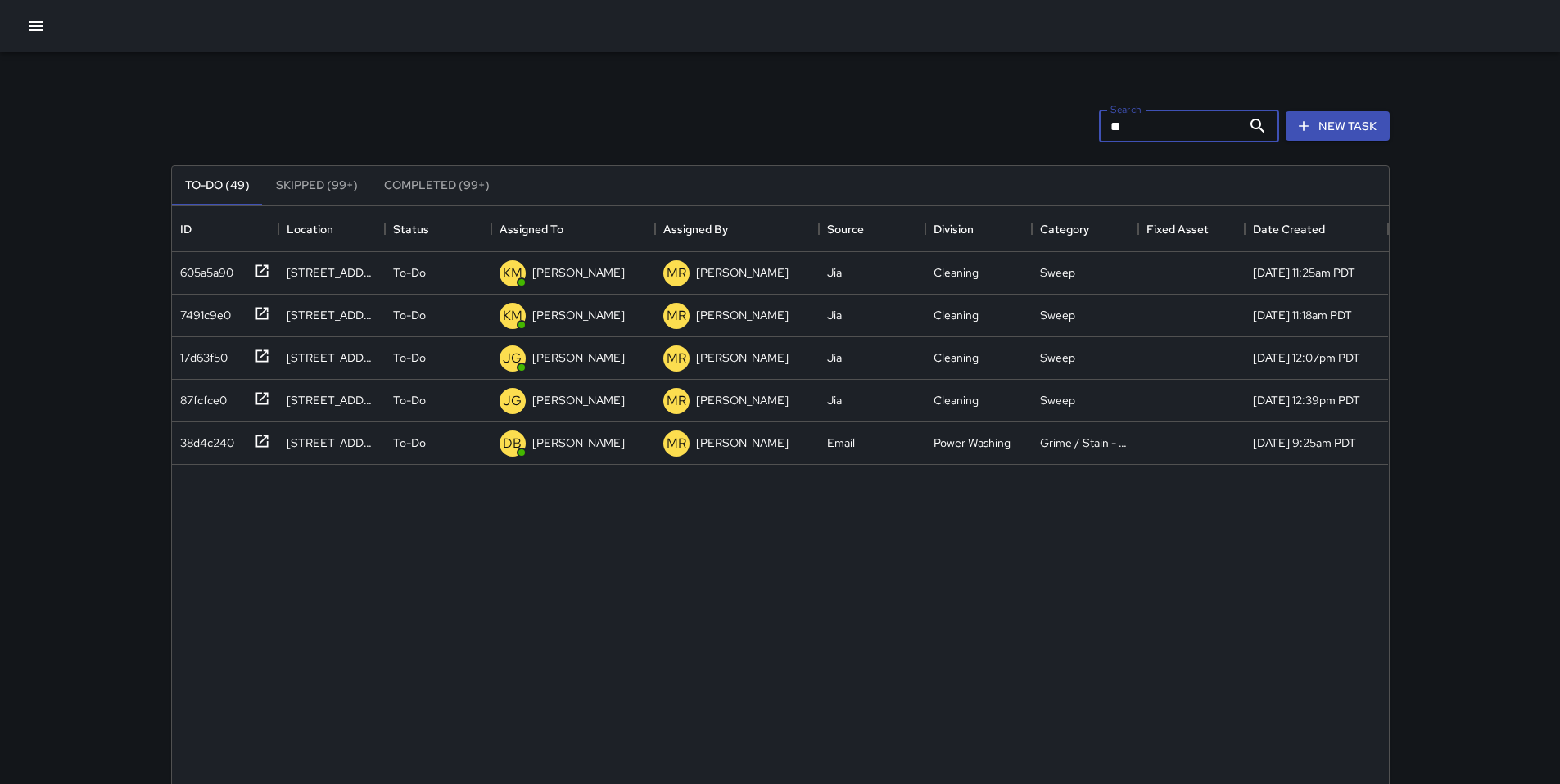
type input "*"
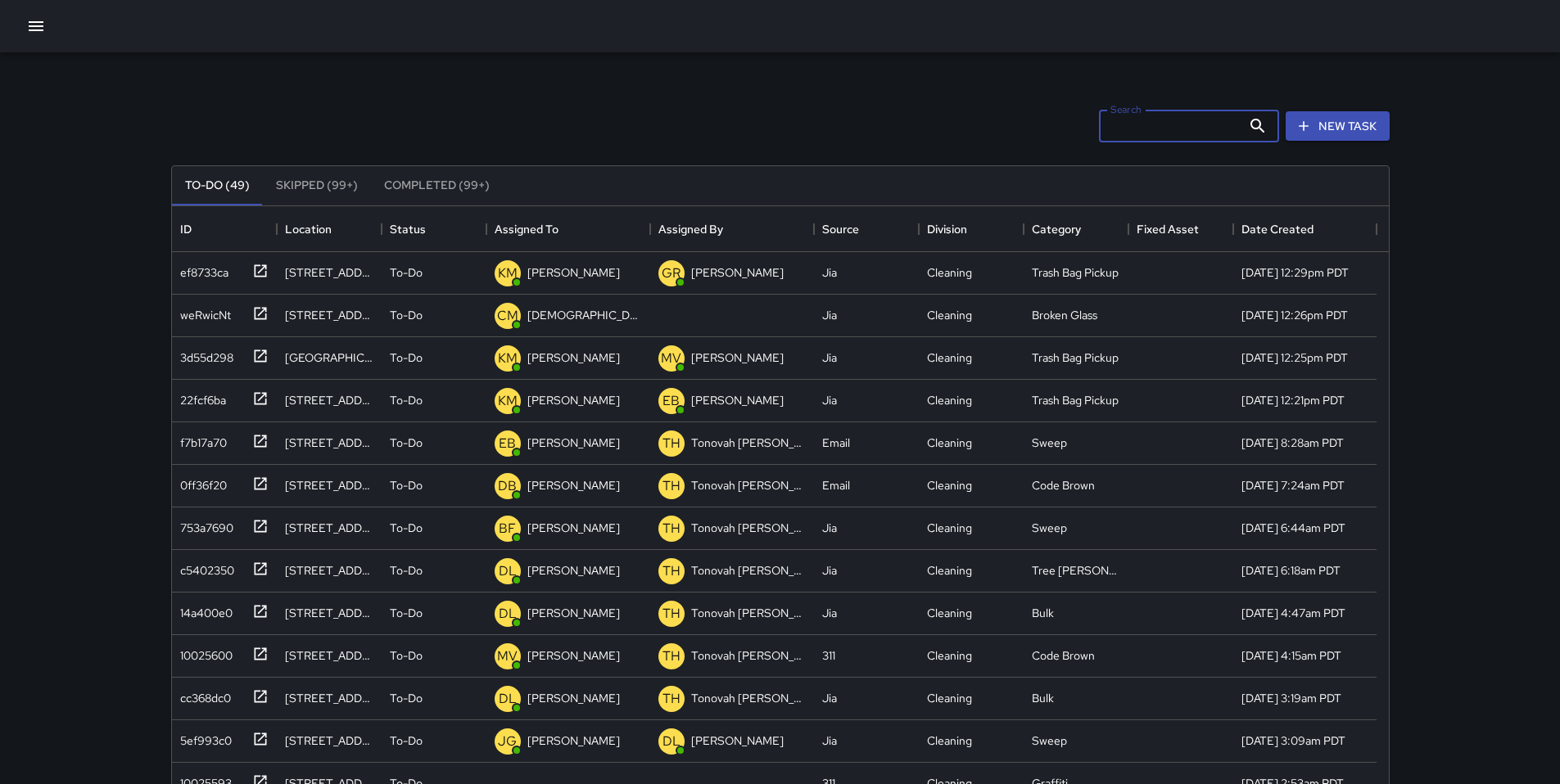
scroll to position [681, 1204]
